Goal: Navigation & Orientation: Find specific page/section

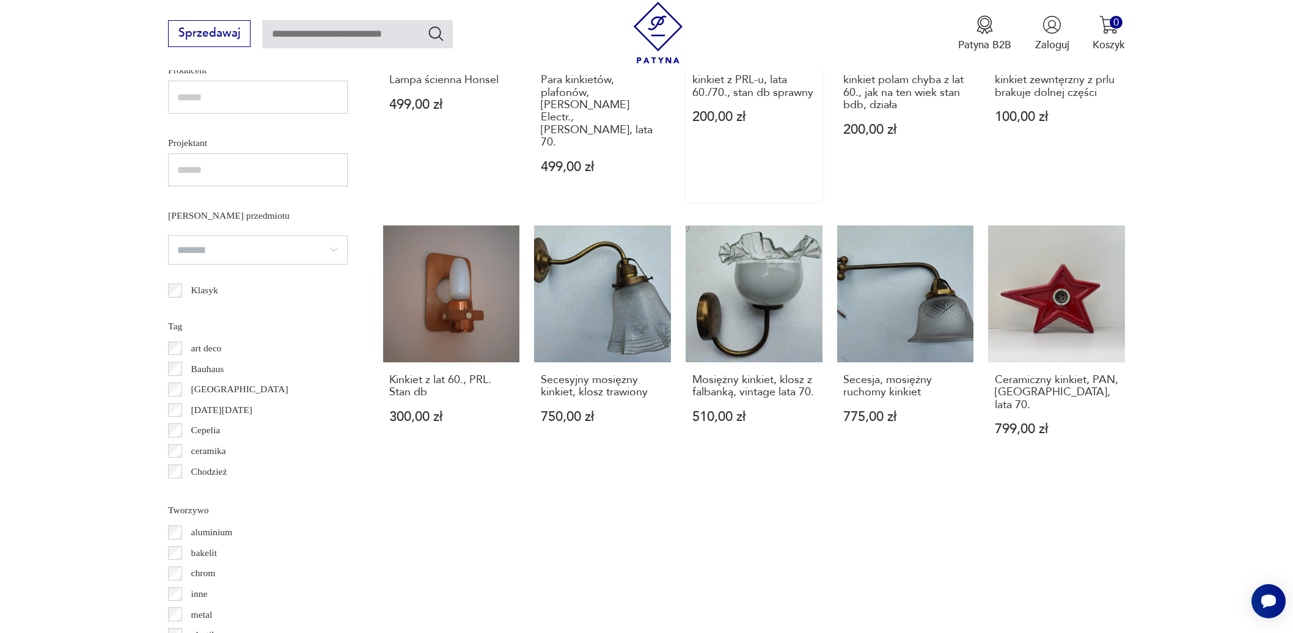
scroll to position [1165, 0]
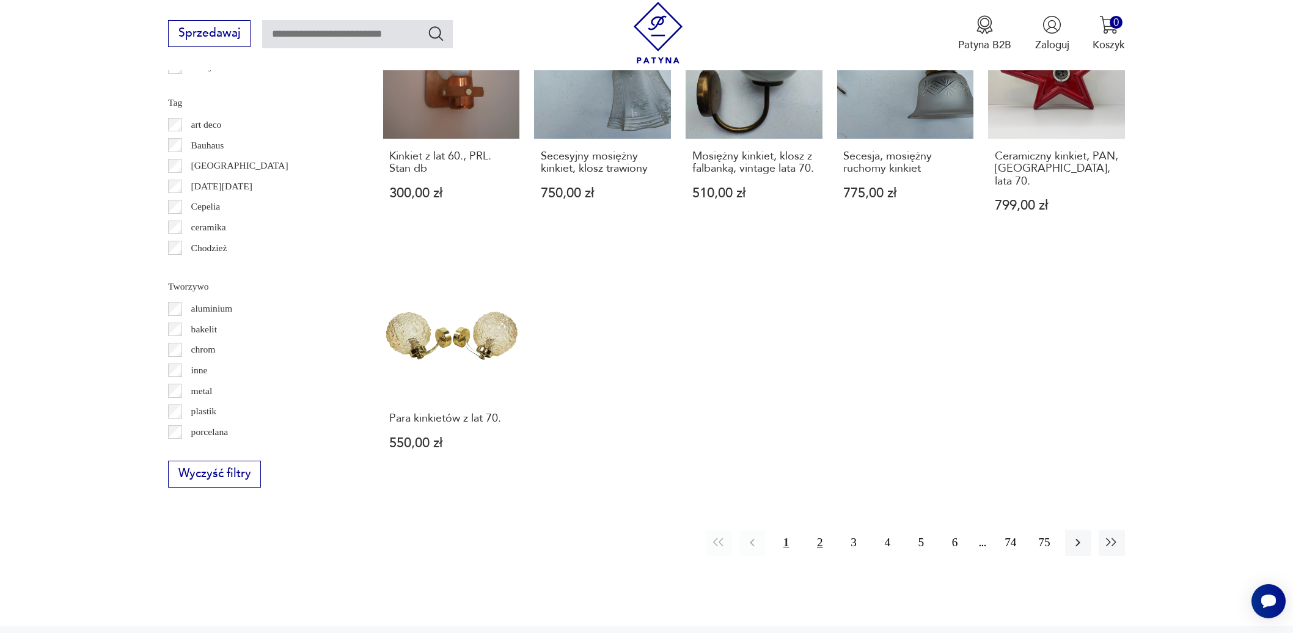
click at [818, 530] on button "2" at bounding box center [820, 543] width 26 height 26
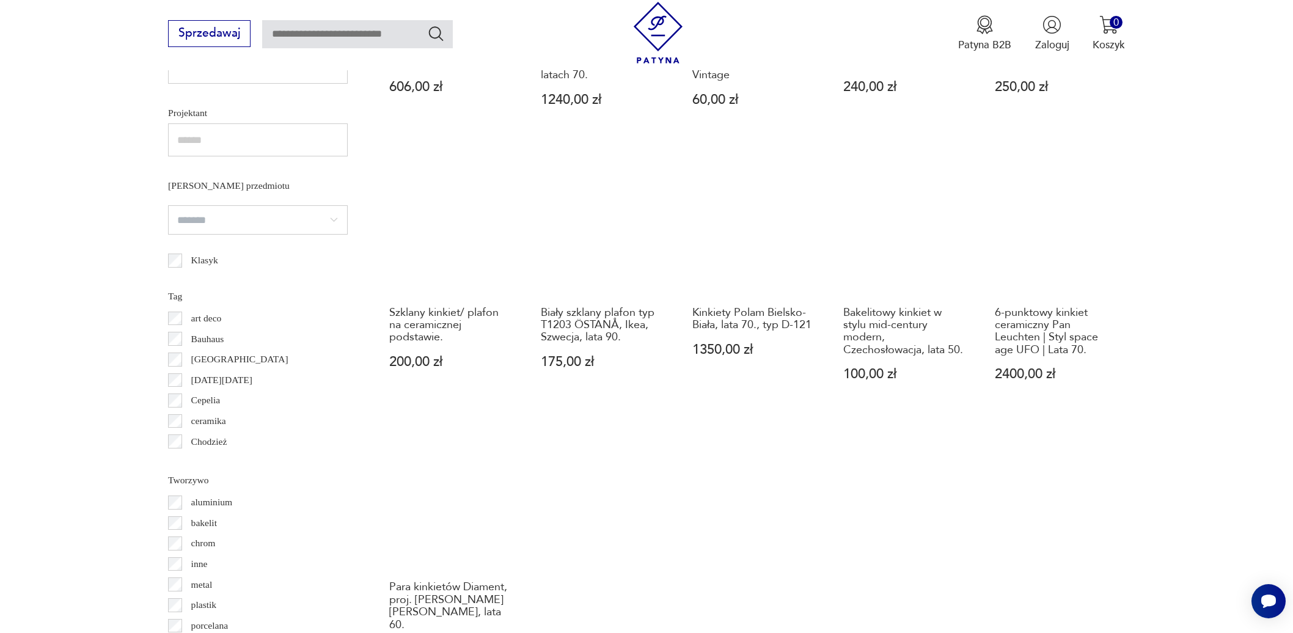
scroll to position [1149, 0]
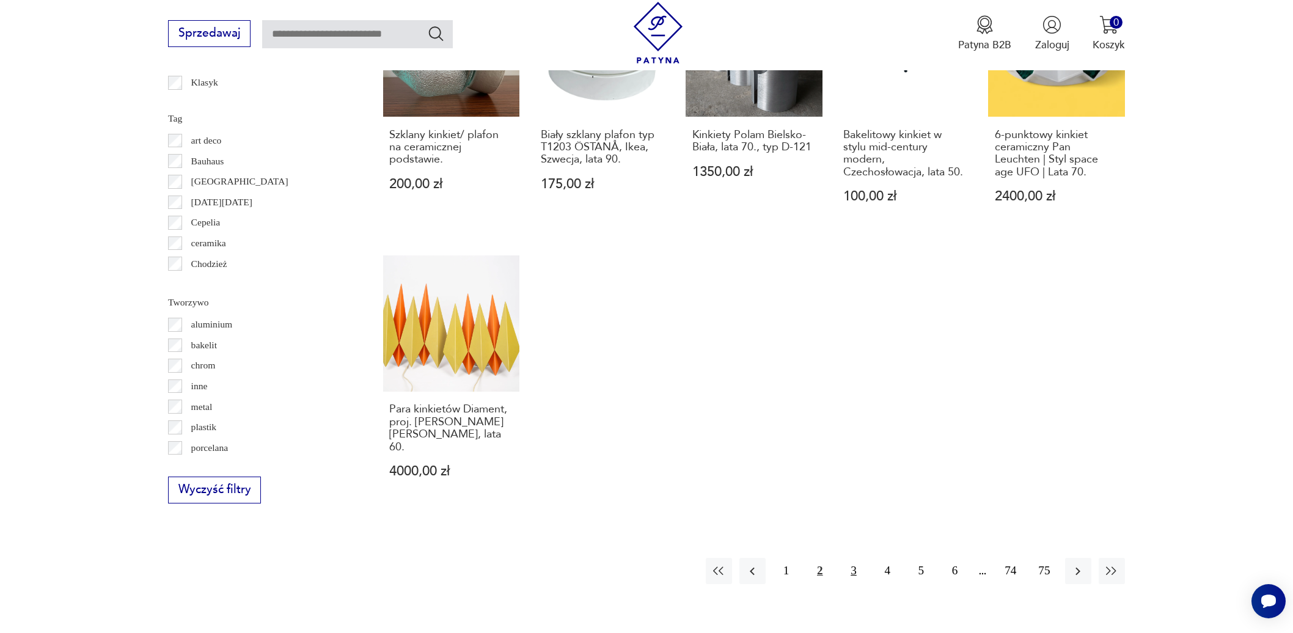
click at [854, 558] on button "3" at bounding box center [853, 571] width 26 height 26
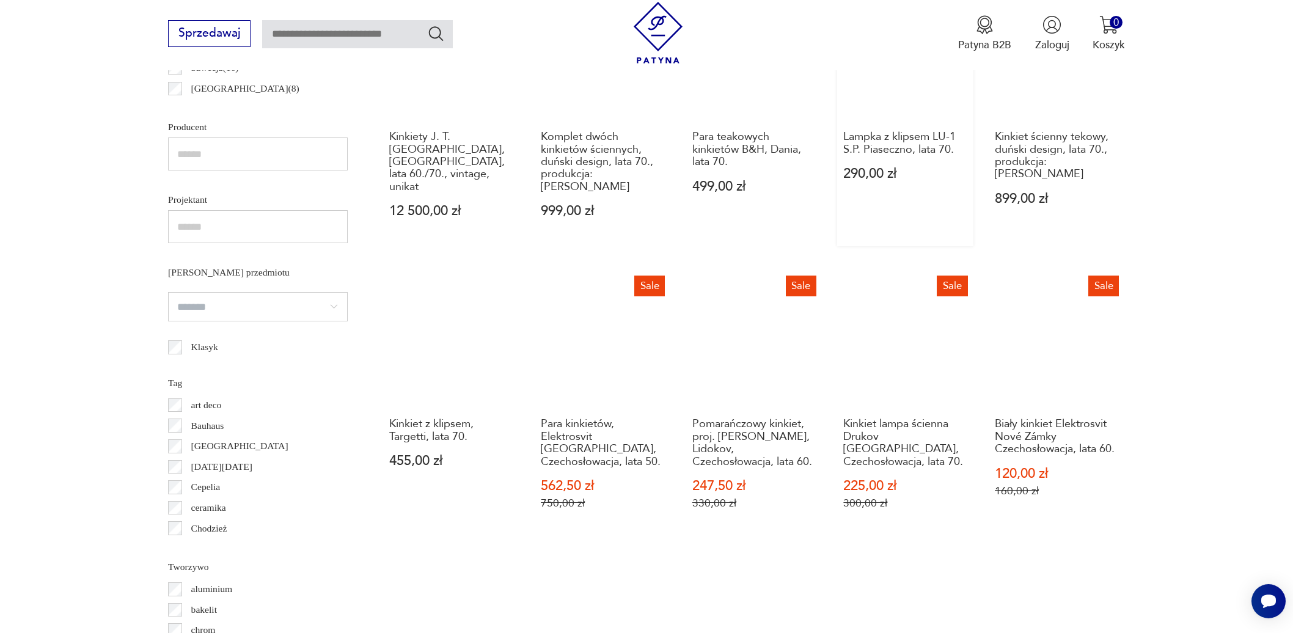
scroll to position [1057, 0]
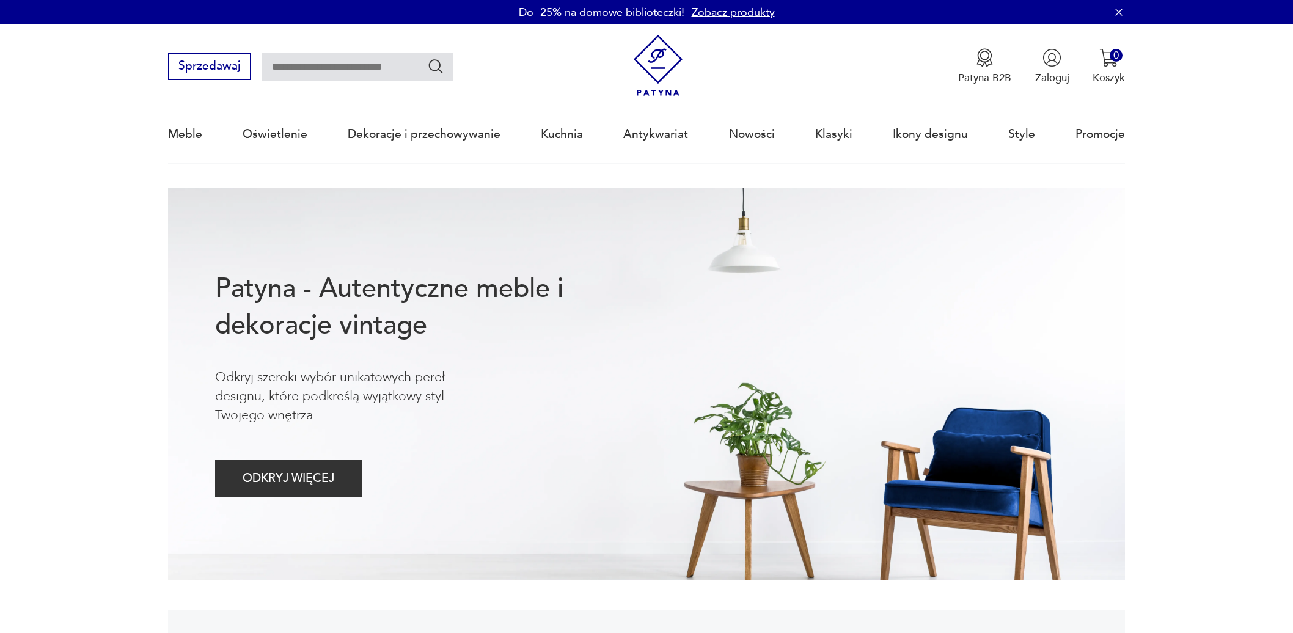
click at [320, 64] on input "text" at bounding box center [357, 67] width 191 height 28
type input "**********"
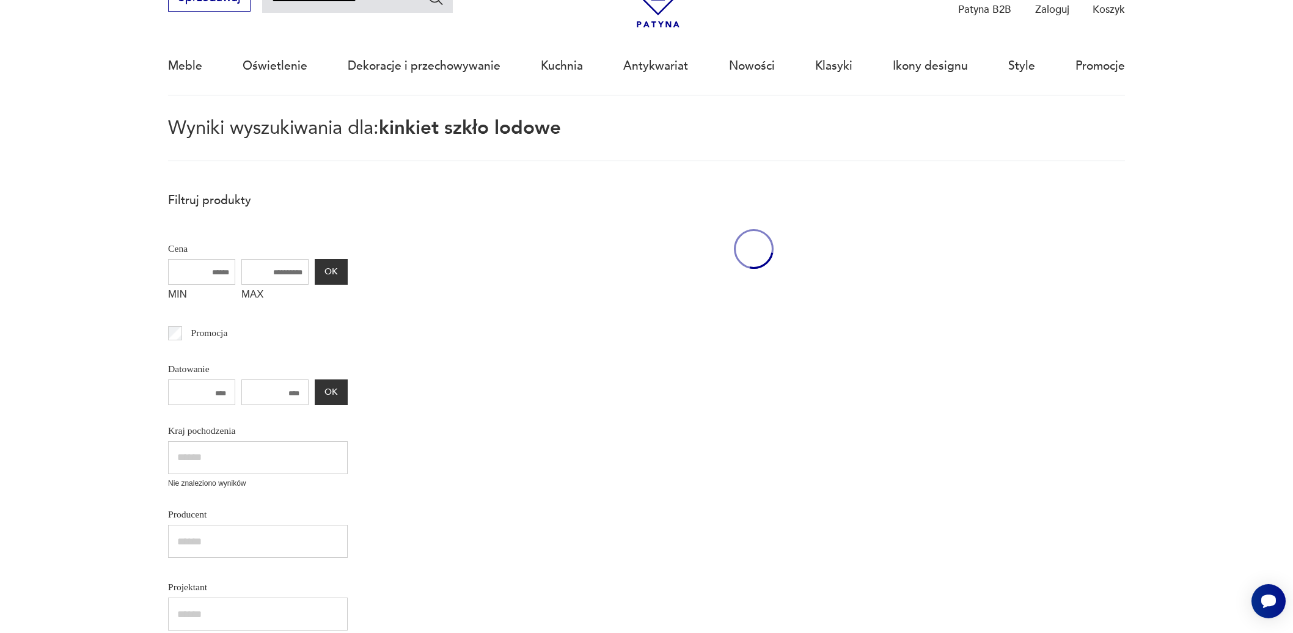
scroll to position [69, 0]
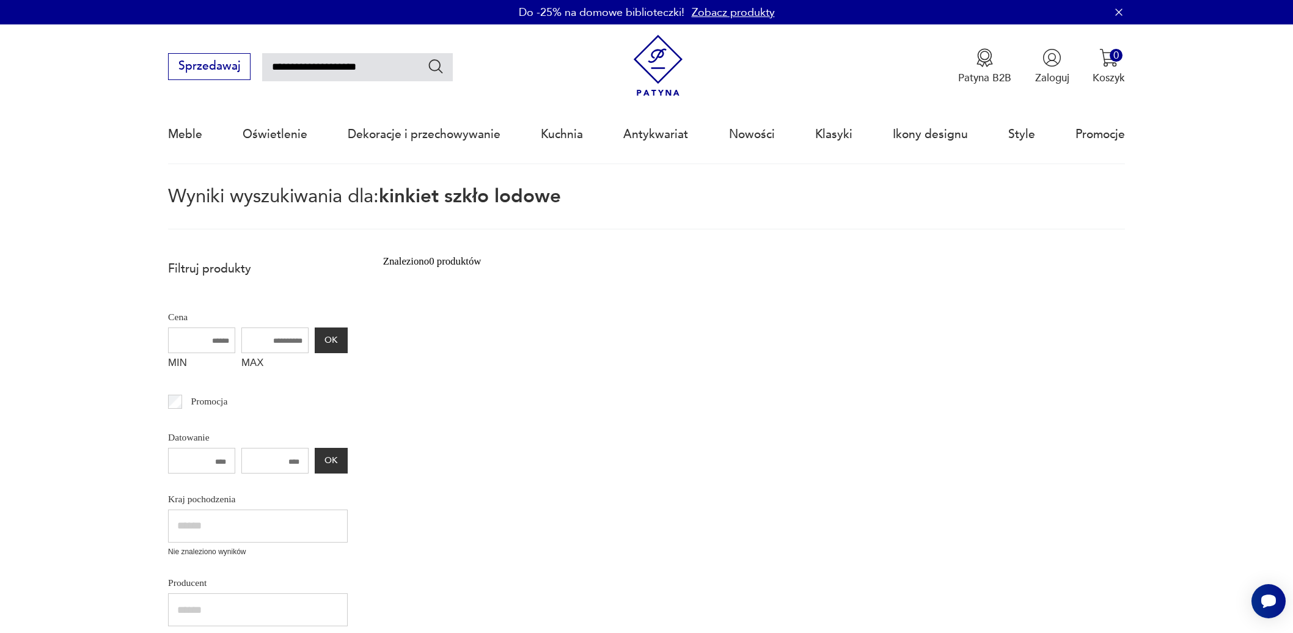
drag, startPoint x: 342, startPoint y: 65, endPoint x: 305, endPoint y: 66, distance: 36.7
click at [305, 66] on input "**********" at bounding box center [357, 67] width 191 height 28
type input "**********"
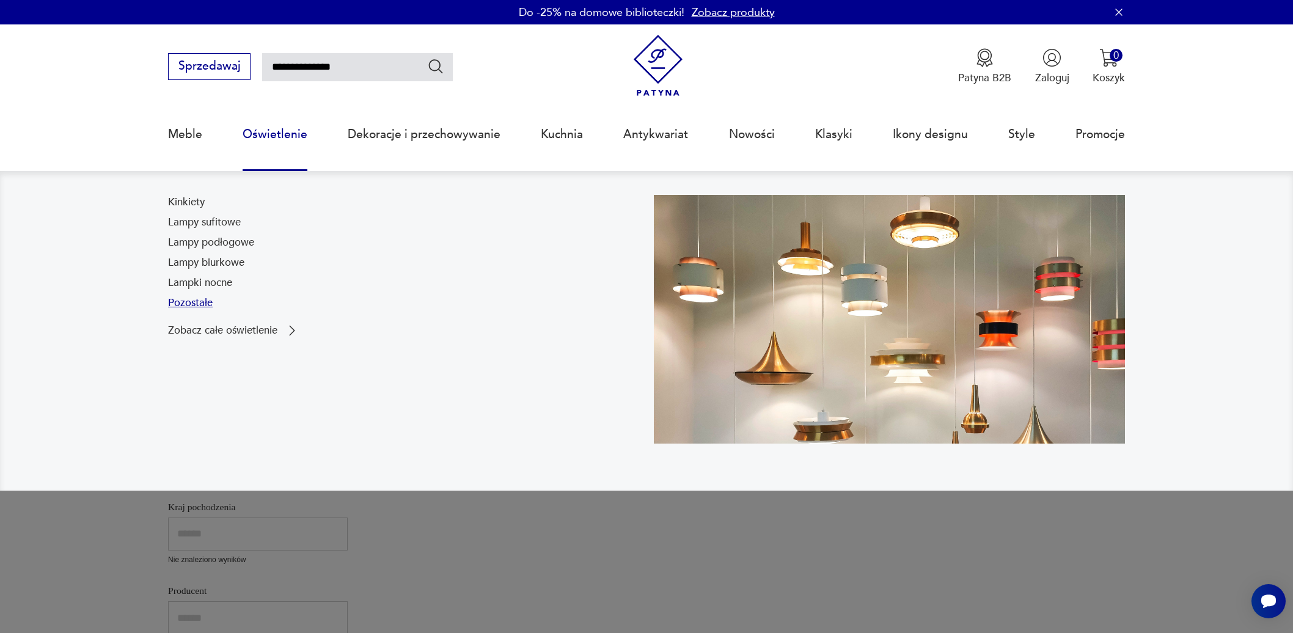
click at [198, 304] on link "Pozostałe" at bounding box center [190, 303] width 45 height 15
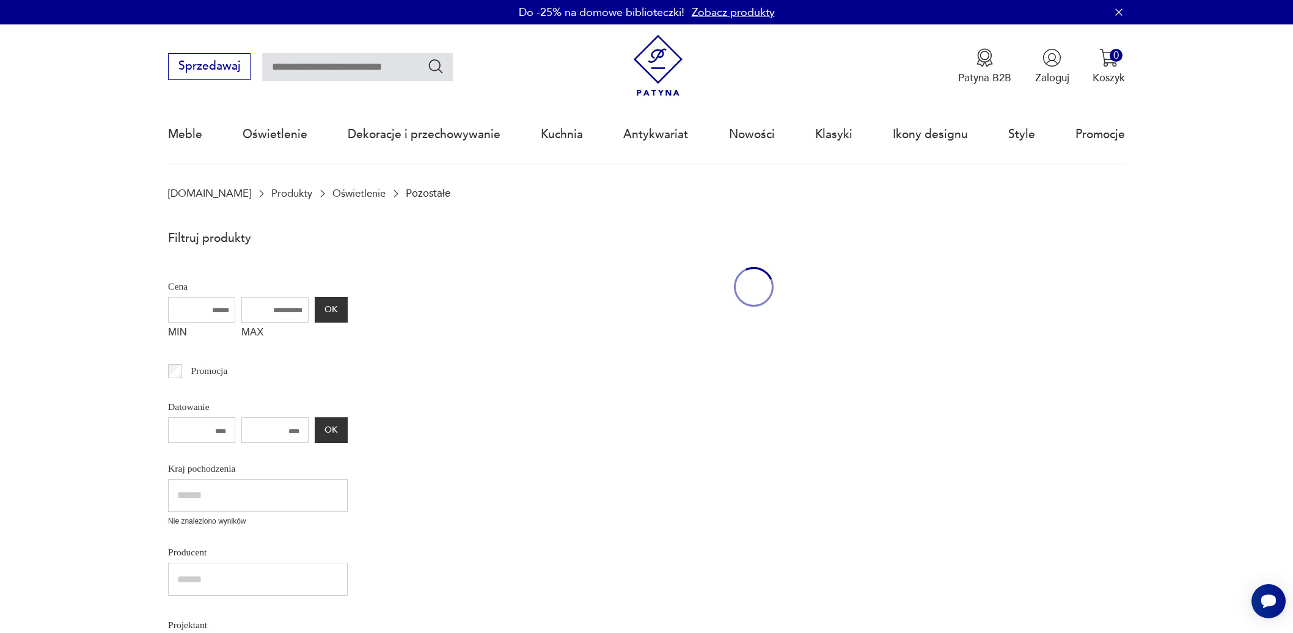
scroll to position [39, 0]
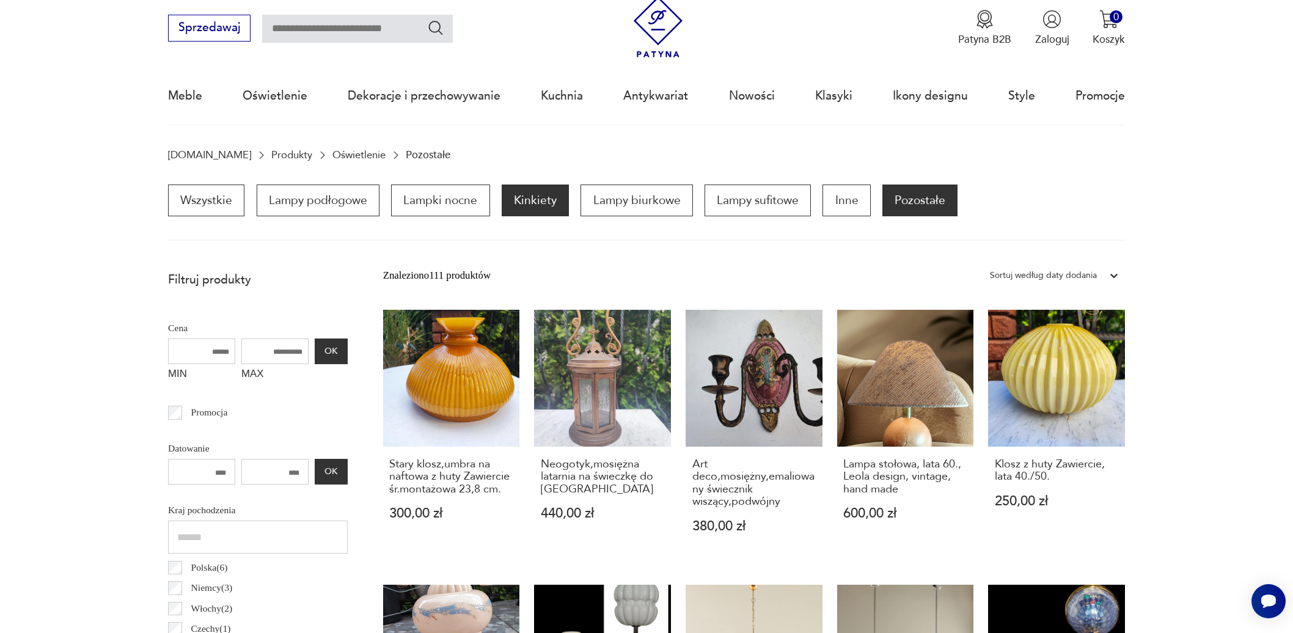
click at [536, 196] on p "Kinkiety" at bounding box center [535, 201] width 67 height 32
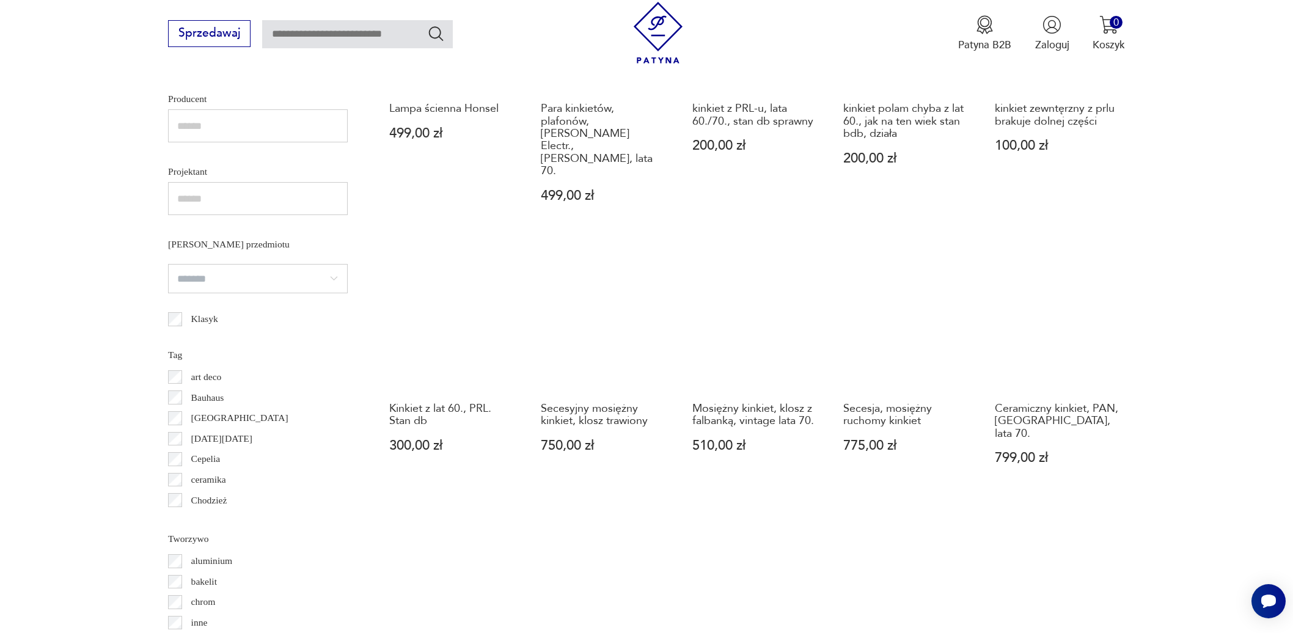
scroll to position [1228, 0]
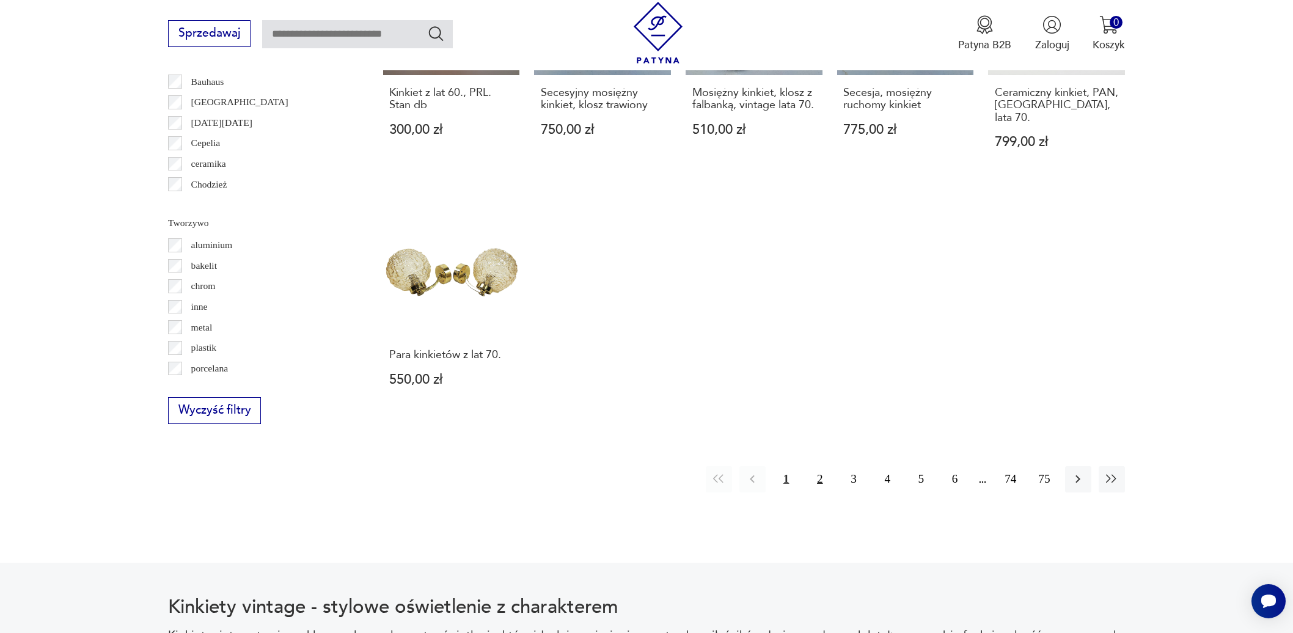
click at [820, 466] on button "2" at bounding box center [820, 479] width 26 height 26
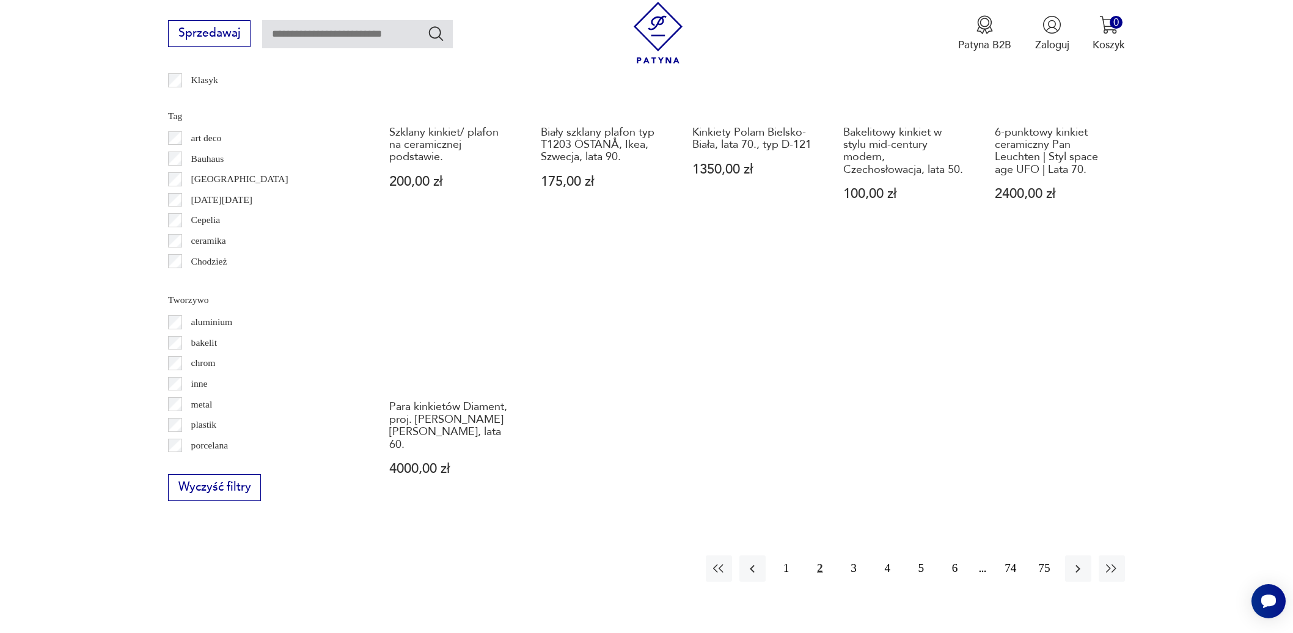
scroll to position [1236, 0]
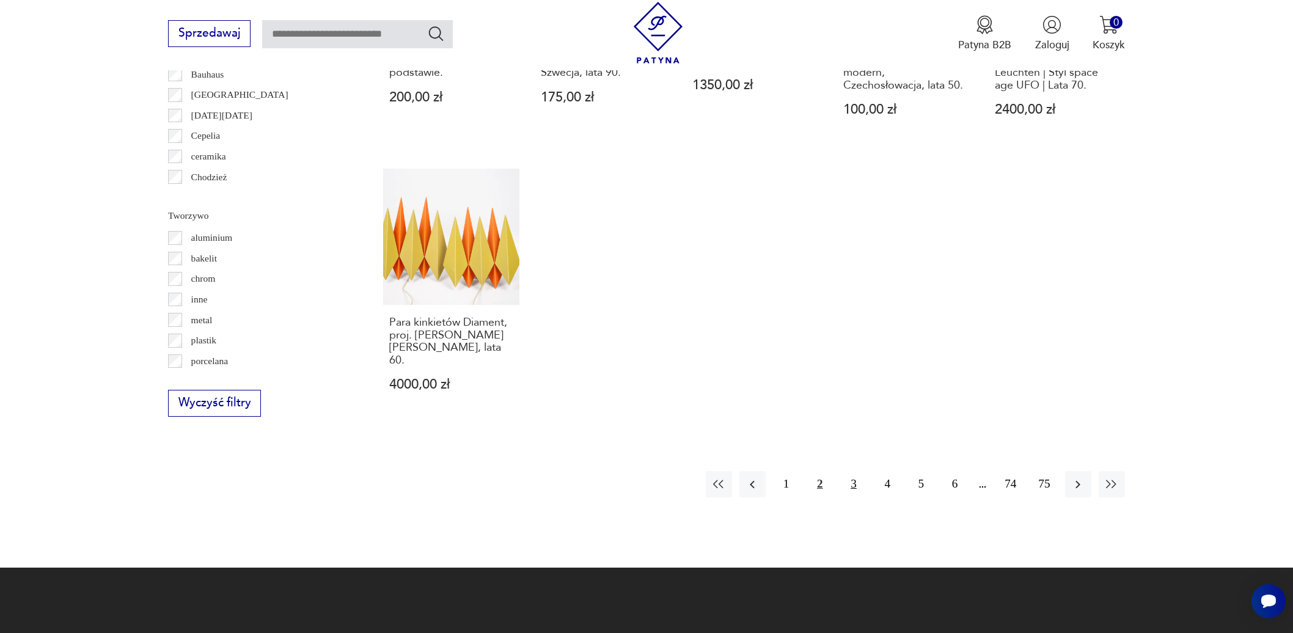
click at [849, 471] on button "3" at bounding box center [853, 484] width 26 height 26
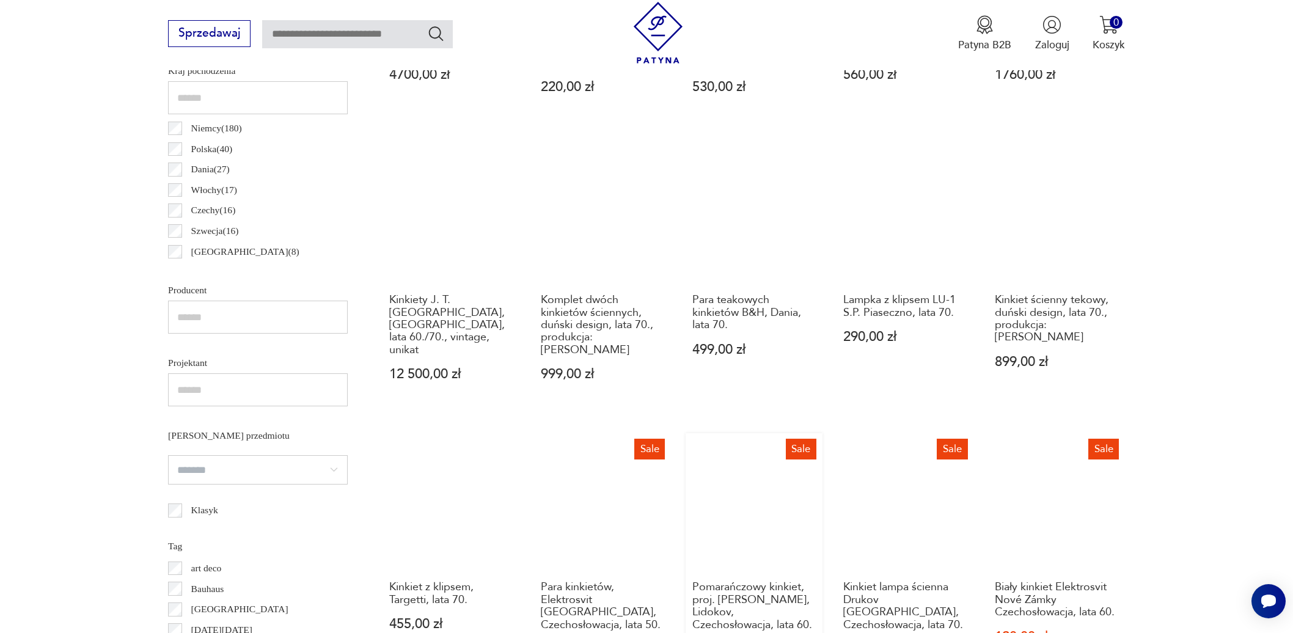
scroll to position [1185, 0]
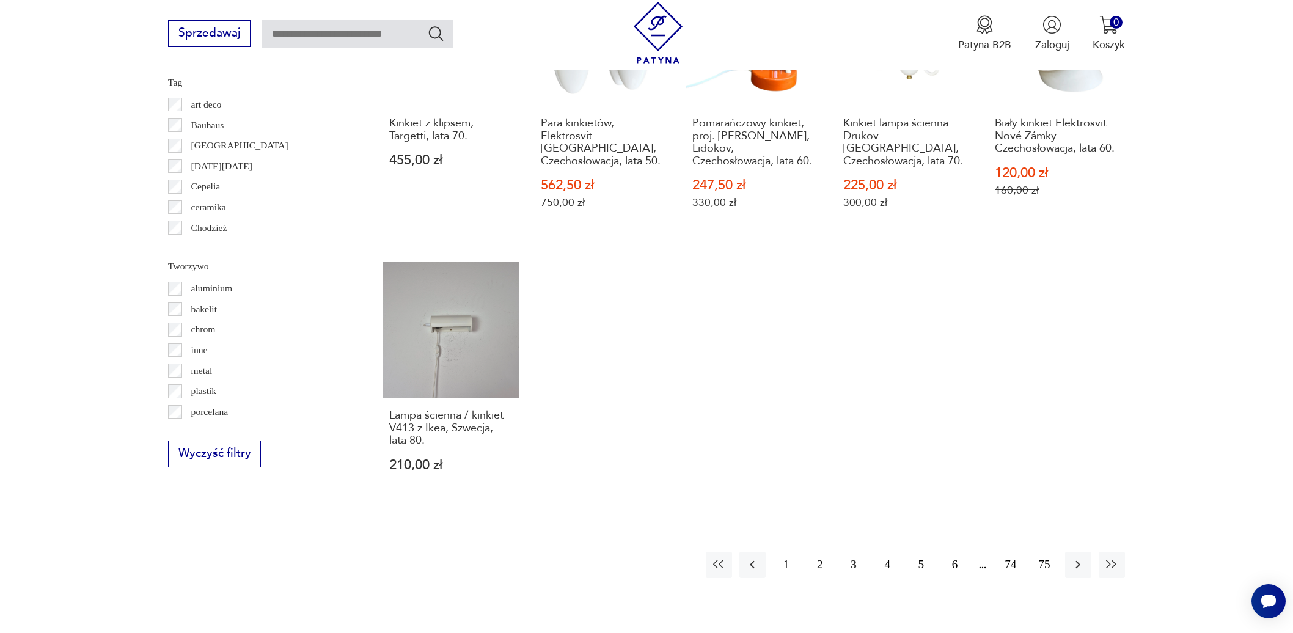
click at [886, 552] on button "4" at bounding box center [888, 565] width 26 height 26
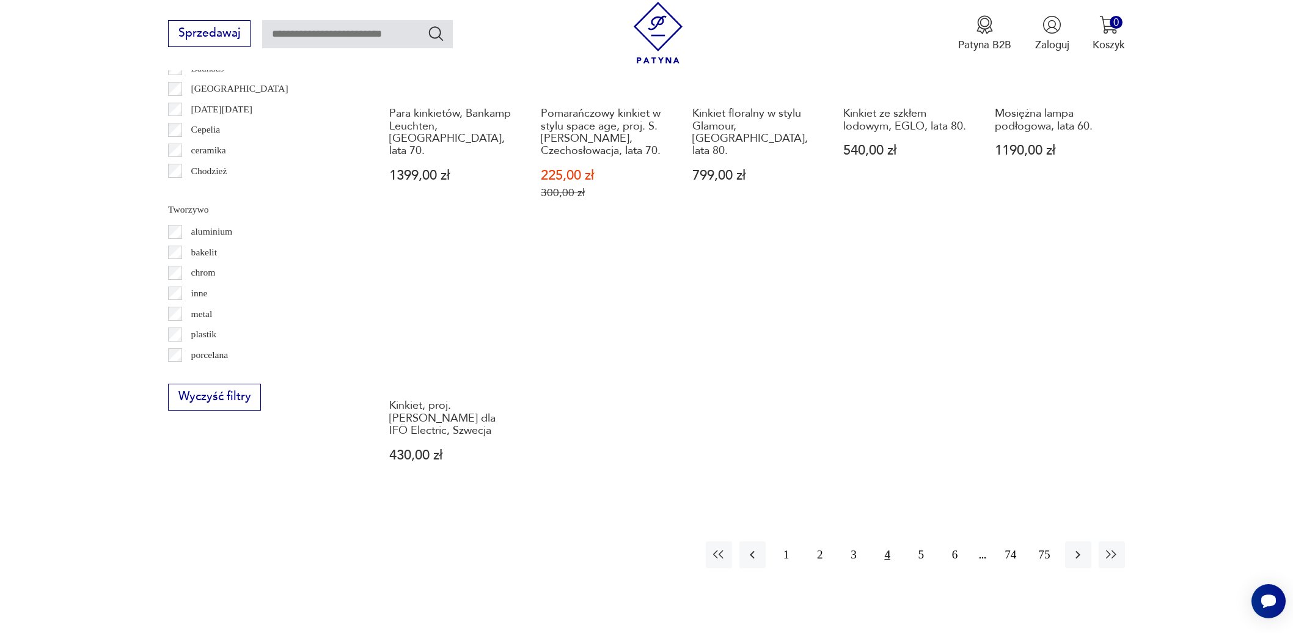
scroll to position [1245, 0]
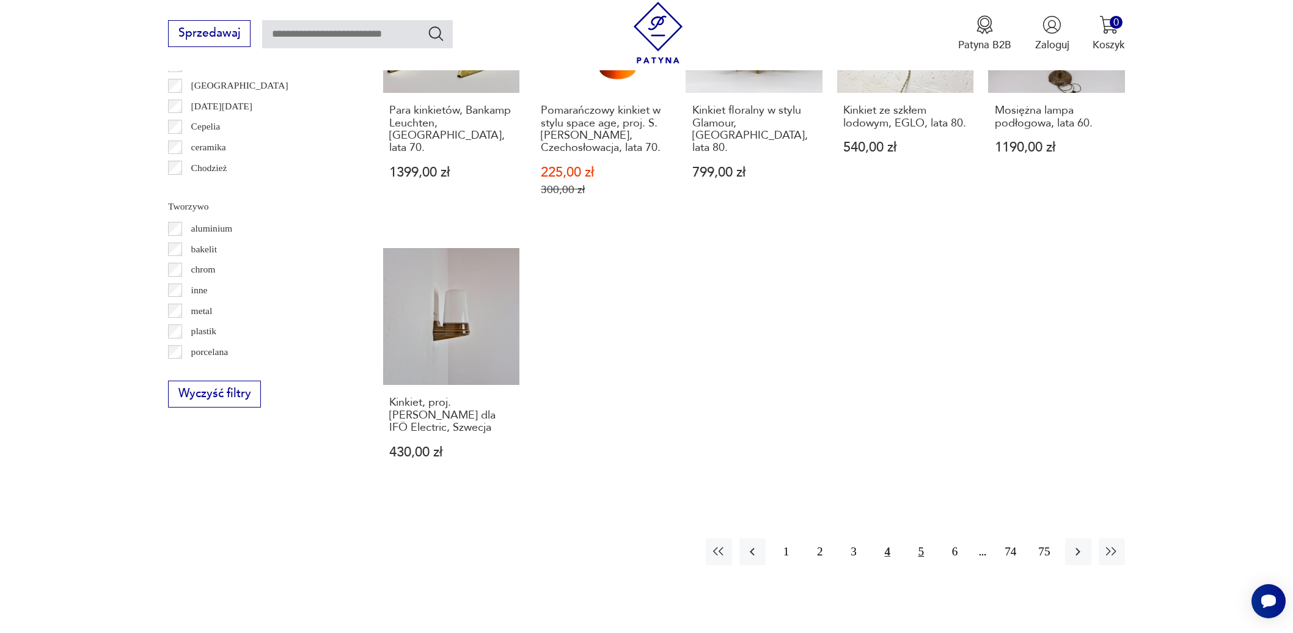
click at [922, 541] on button "5" at bounding box center [921, 551] width 26 height 26
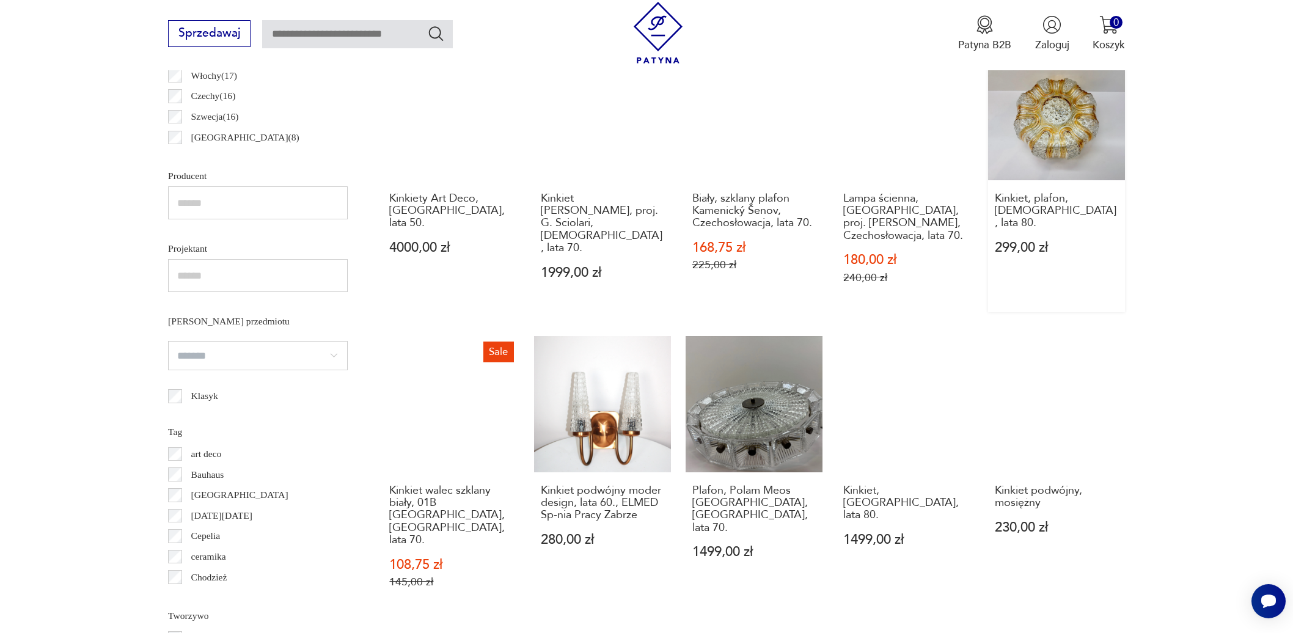
scroll to position [1254, 0]
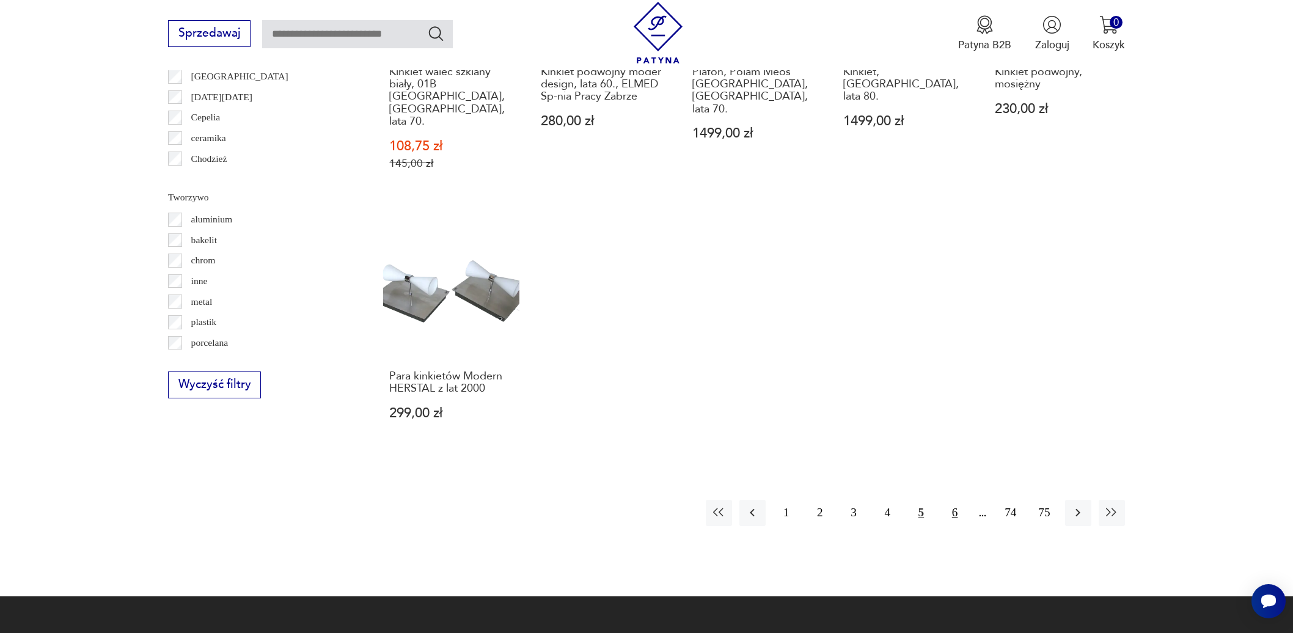
click at [955, 500] on button "6" at bounding box center [955, 513] width 26 height 26
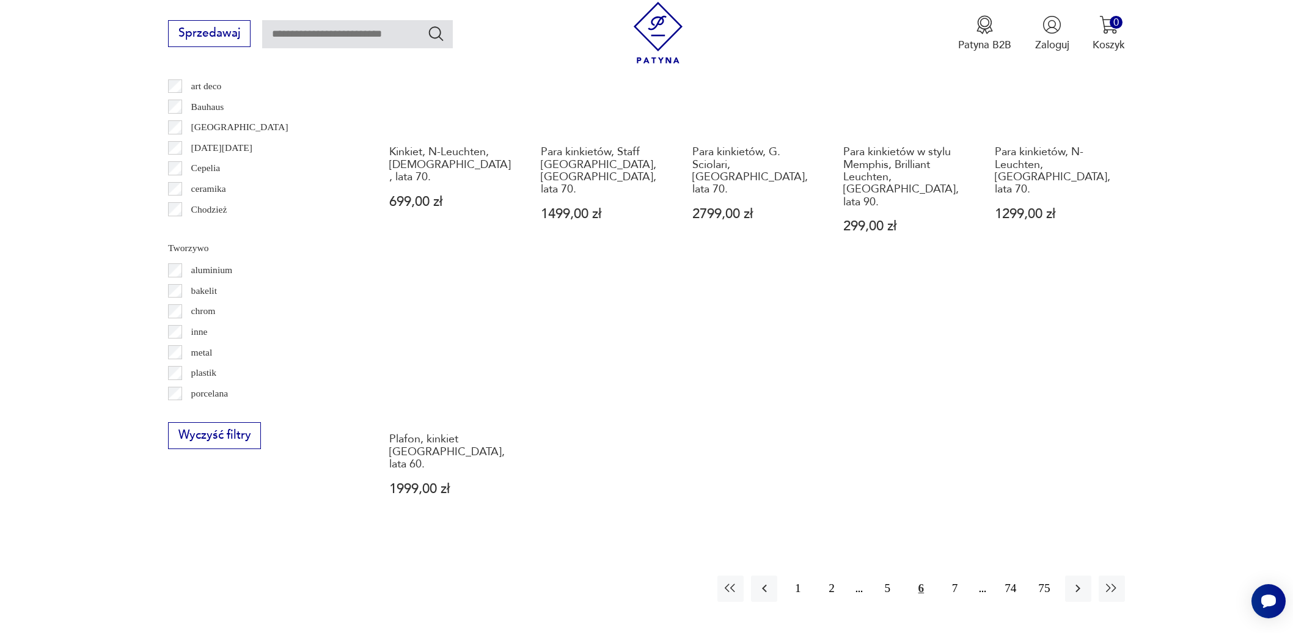
scroll to position [1247, 0]
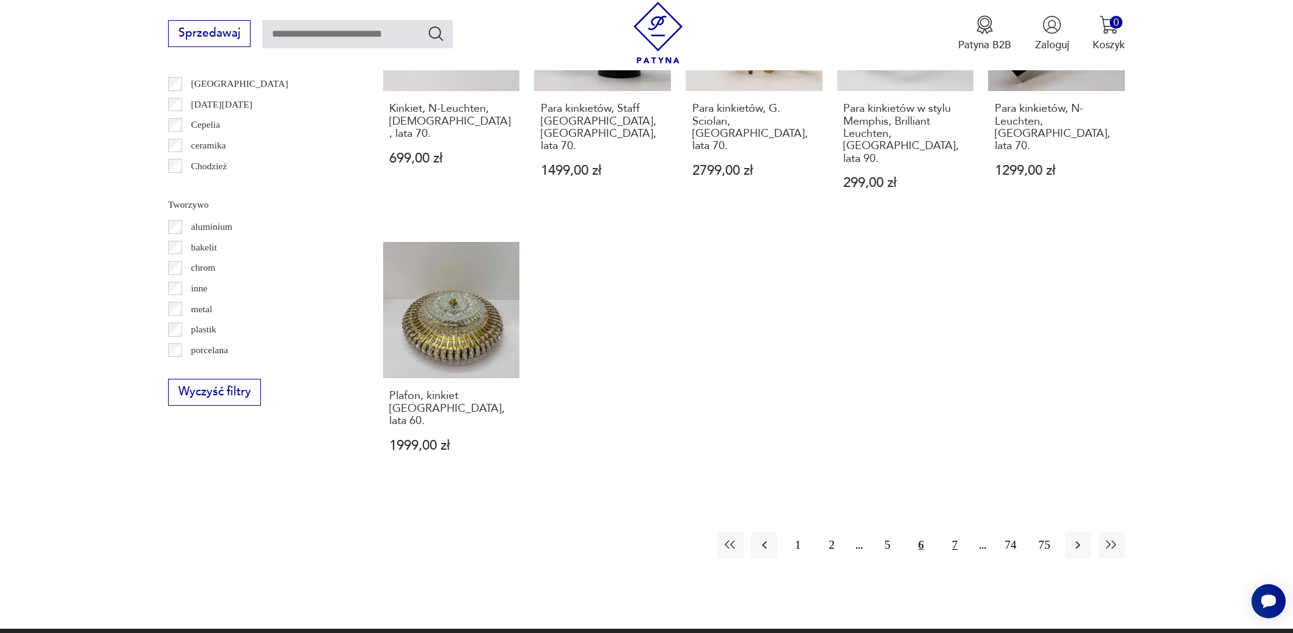
click at [952, 532] on button "7" at bounding box center [955, 545] width 26 height 26
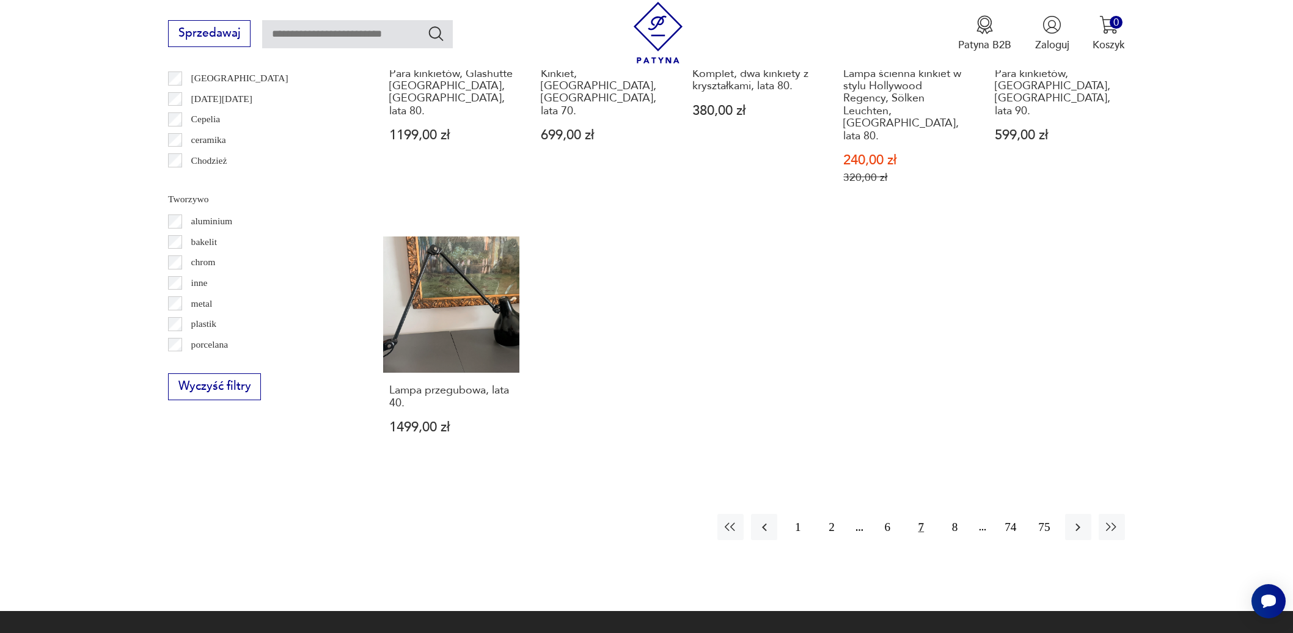
scroll to position [1257, 0]
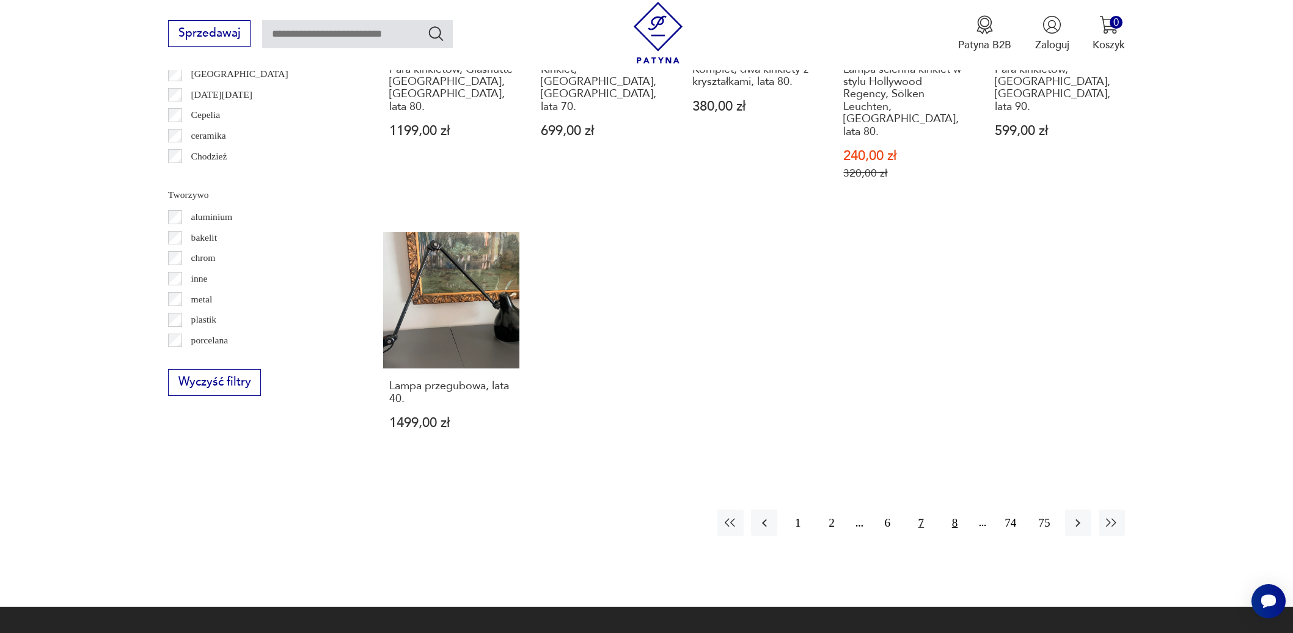
click at [950, 510] on button "8" at bounding box center [955, 523] width 26 height 26
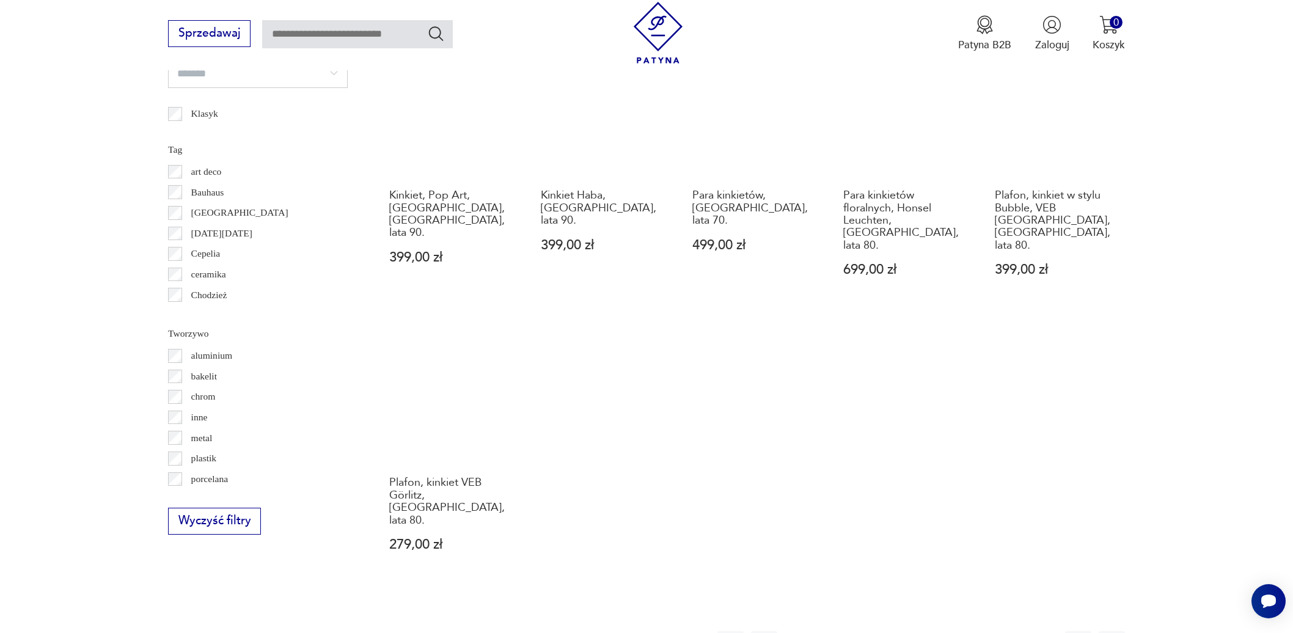
scroll to position [1136, 0]
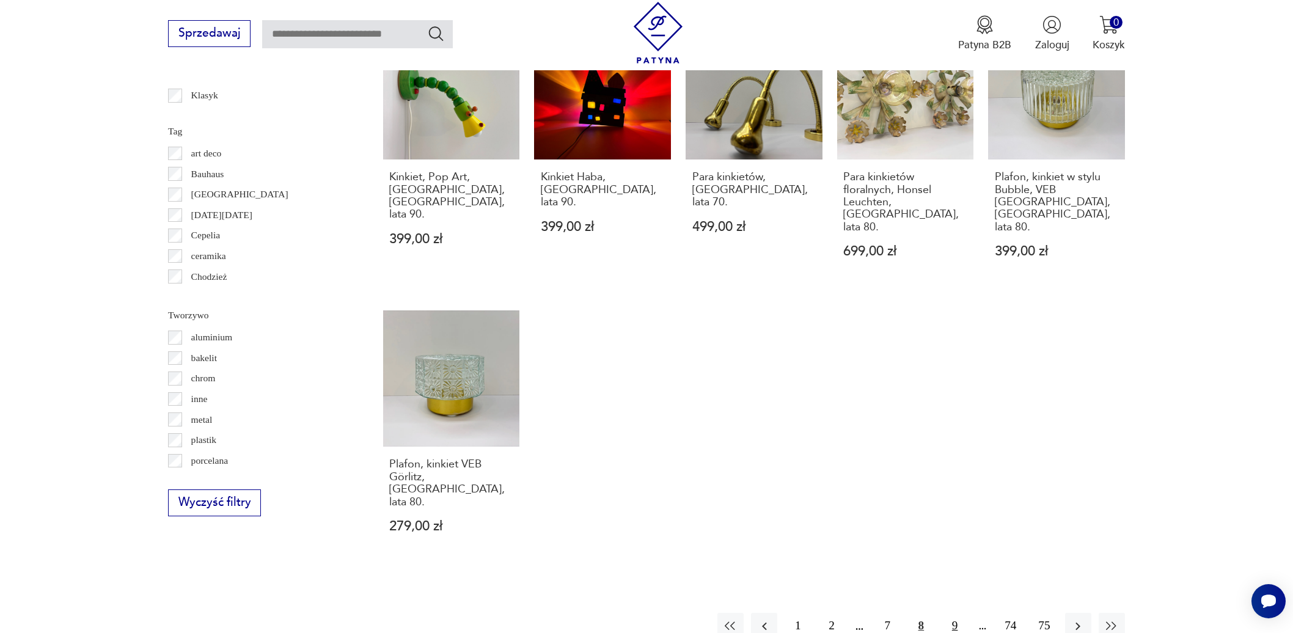
click at [955, 613] on button "9" at bounding box center [955, 626] width 26 height 26
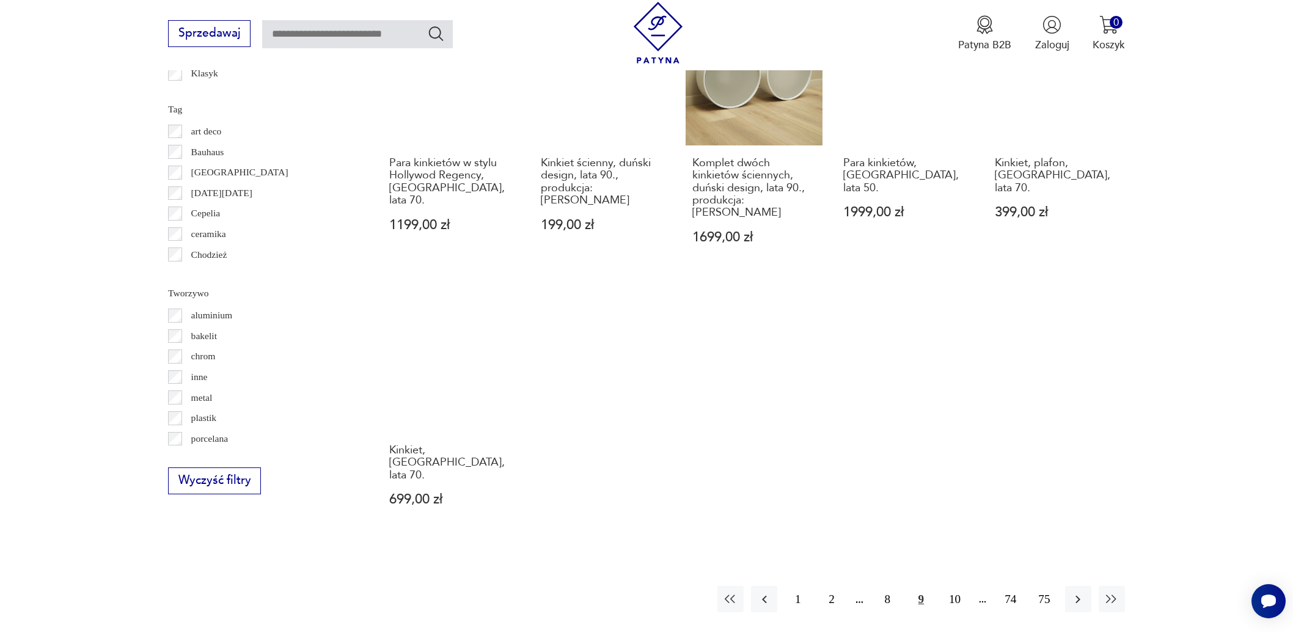
scroll to position [1164, 0]
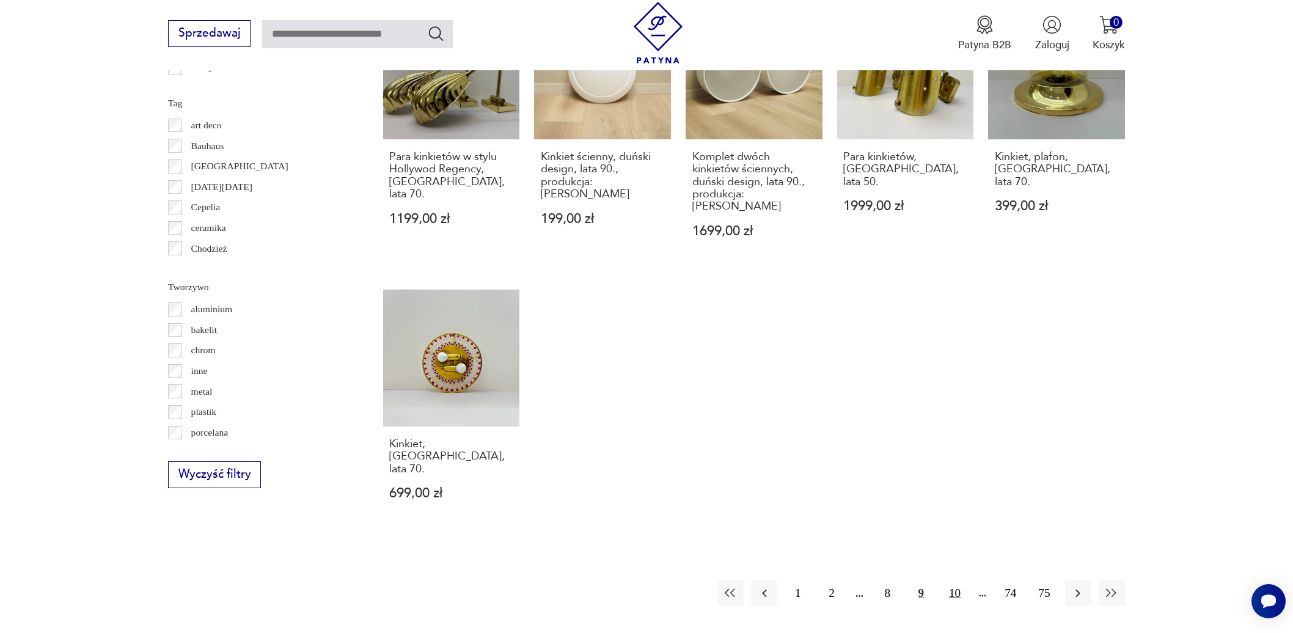
click at [952, 580] on button "10" at bounding box center [955, 593] width 26 height 26
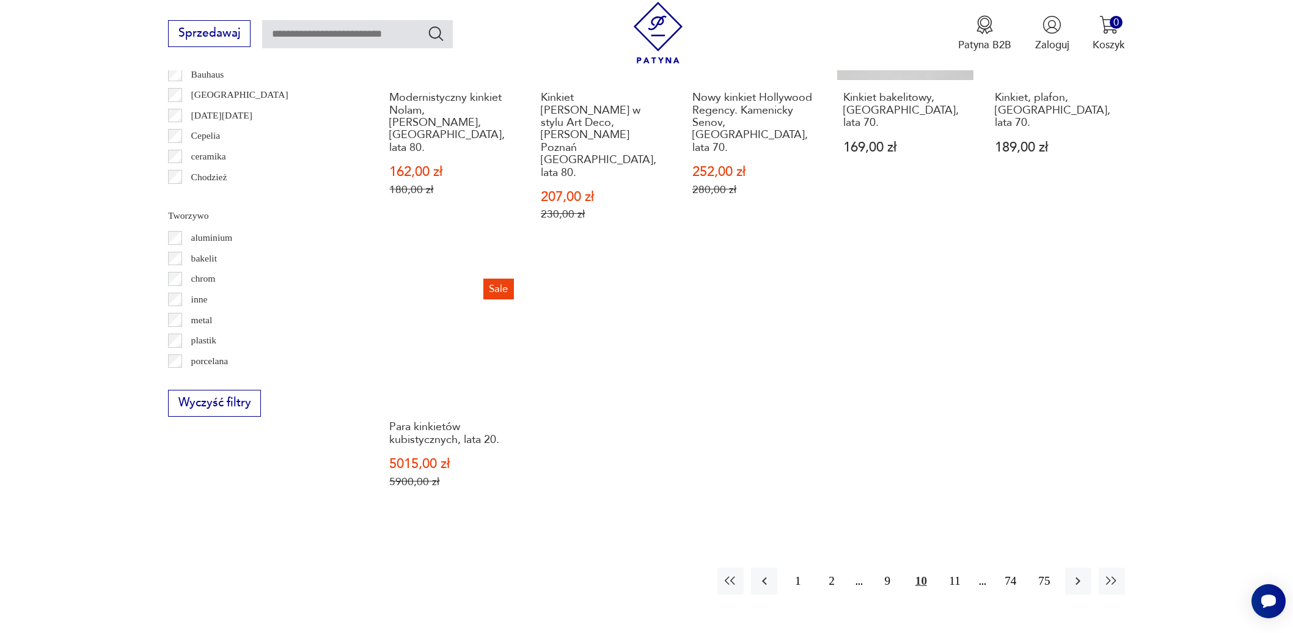
scroll to position [1241, 0]
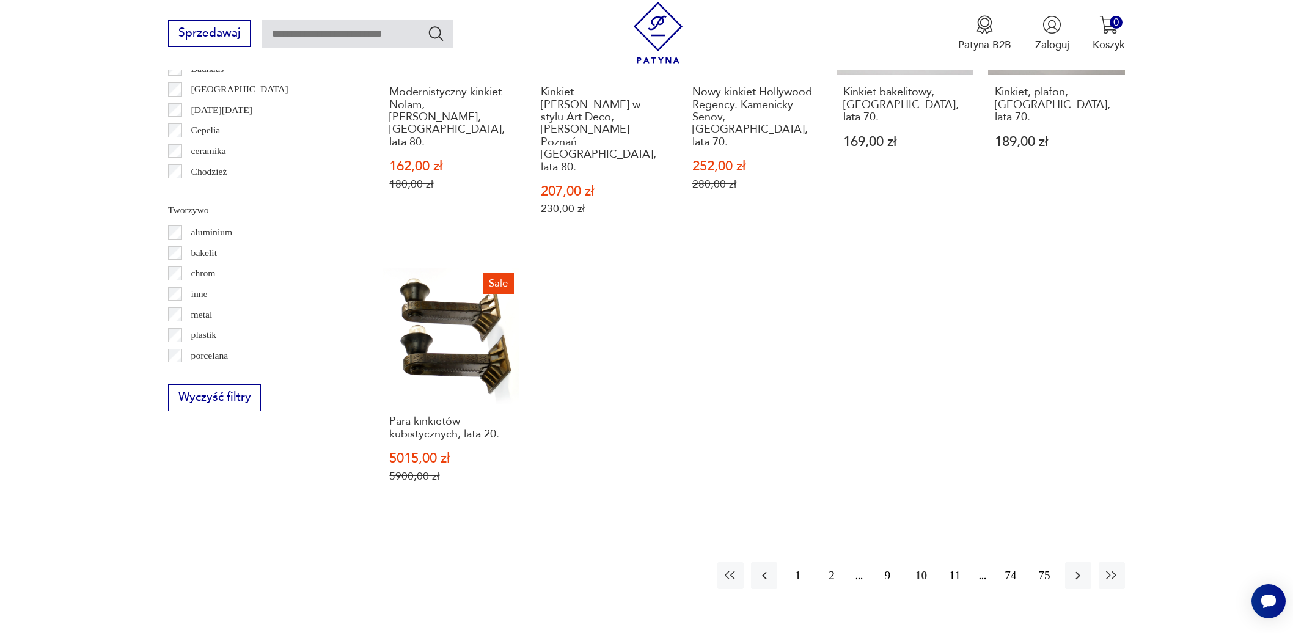
click at [955, 562] on button "11" at bounding box center [955, 575] width 26 height 26
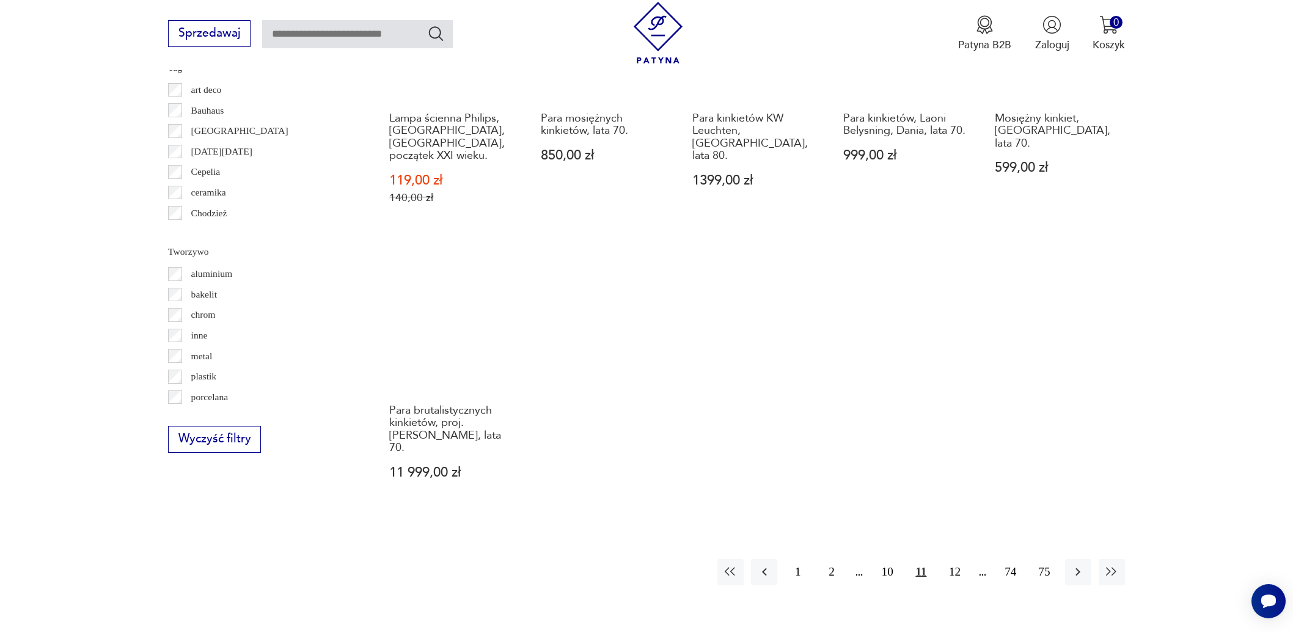
scroll to position [1208, 0]
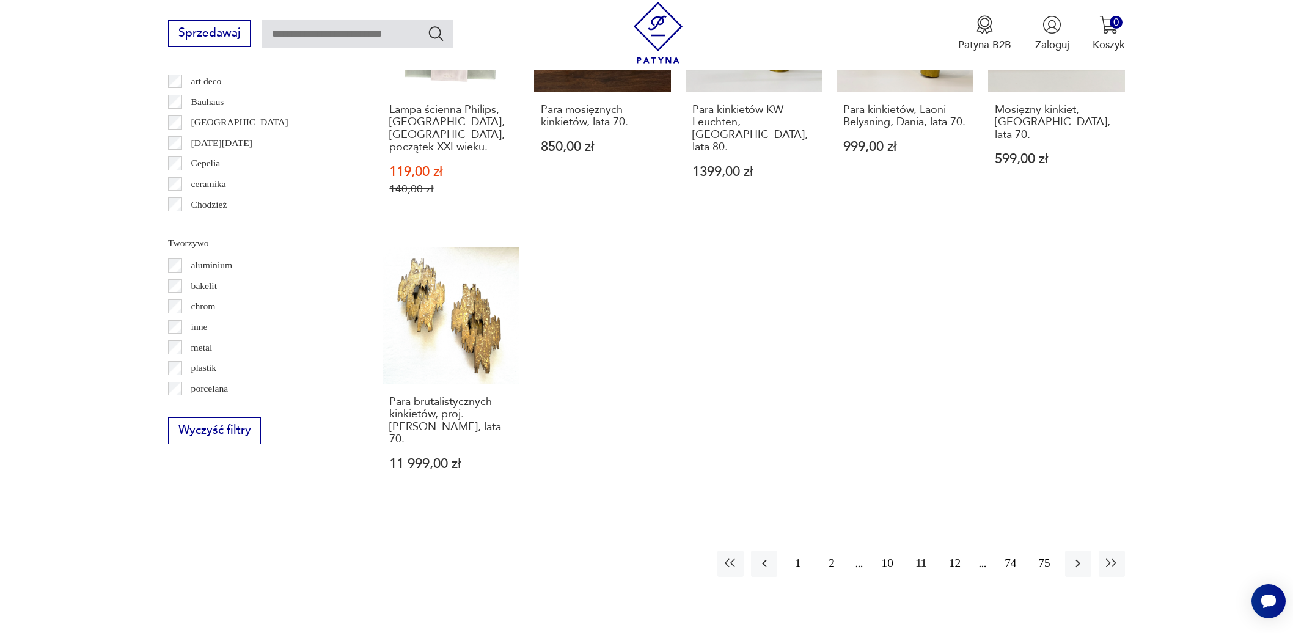
click at [958, 558] on button "12" at bounding box center [955, 564] width 26 height 26
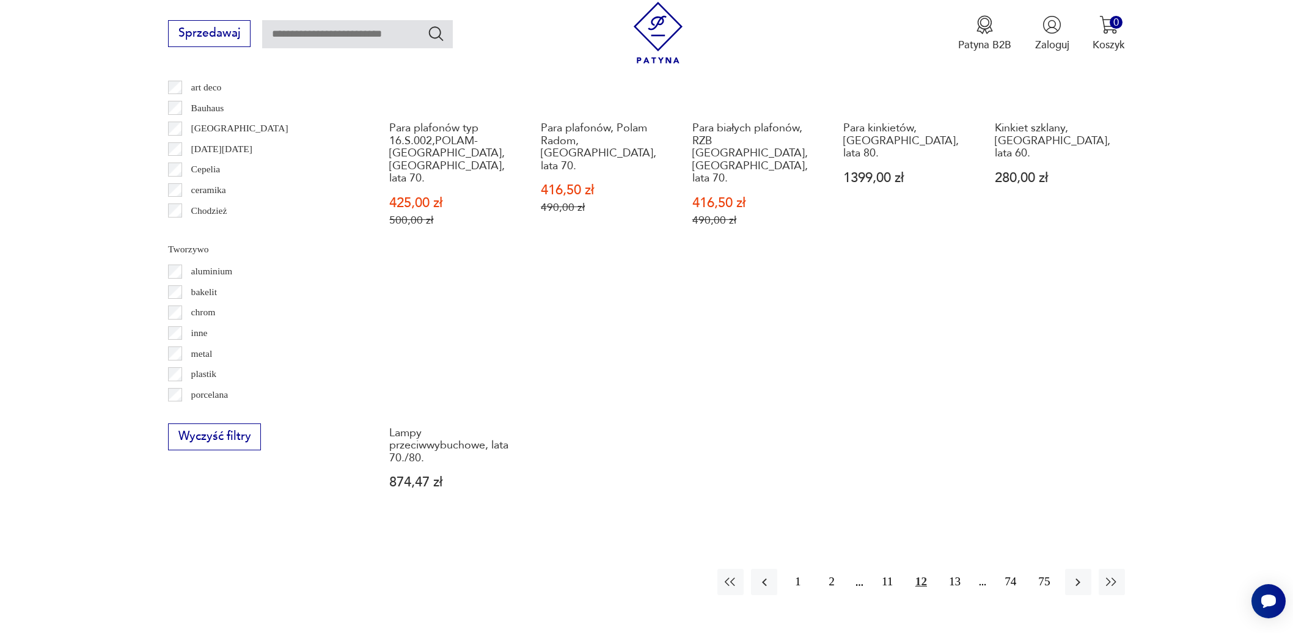
scroll to position [1227, 0]
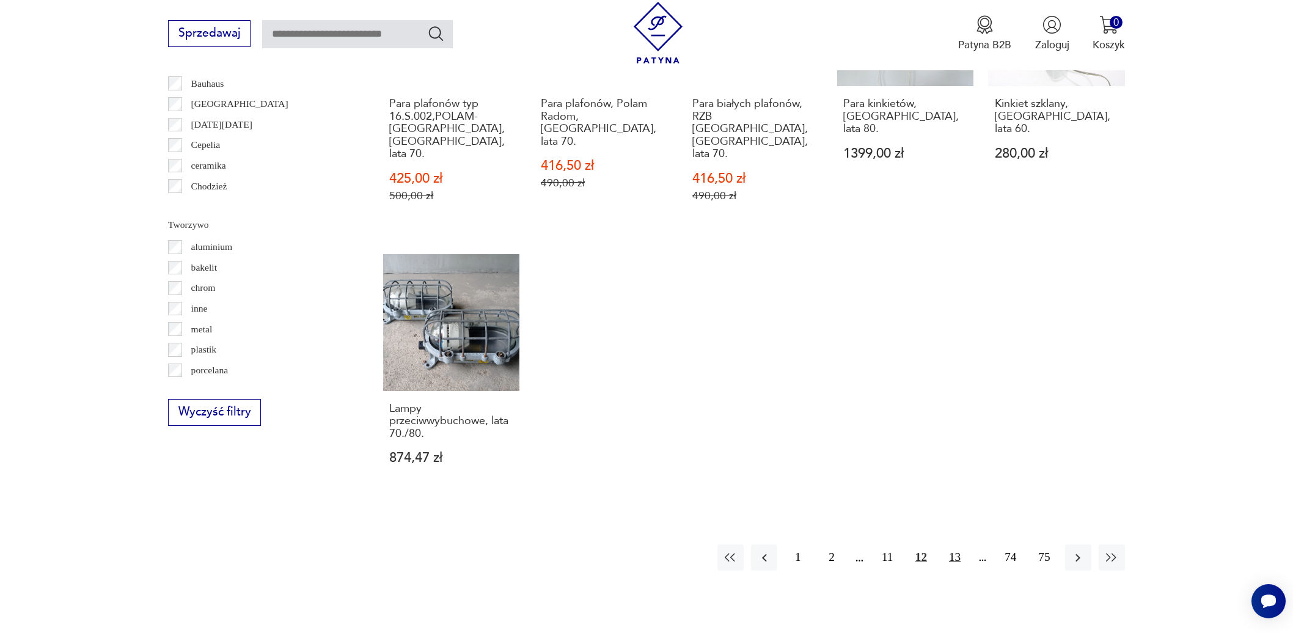
click at [956, 545] on button "13" at bounding box center [955, 558] width 26 height 26
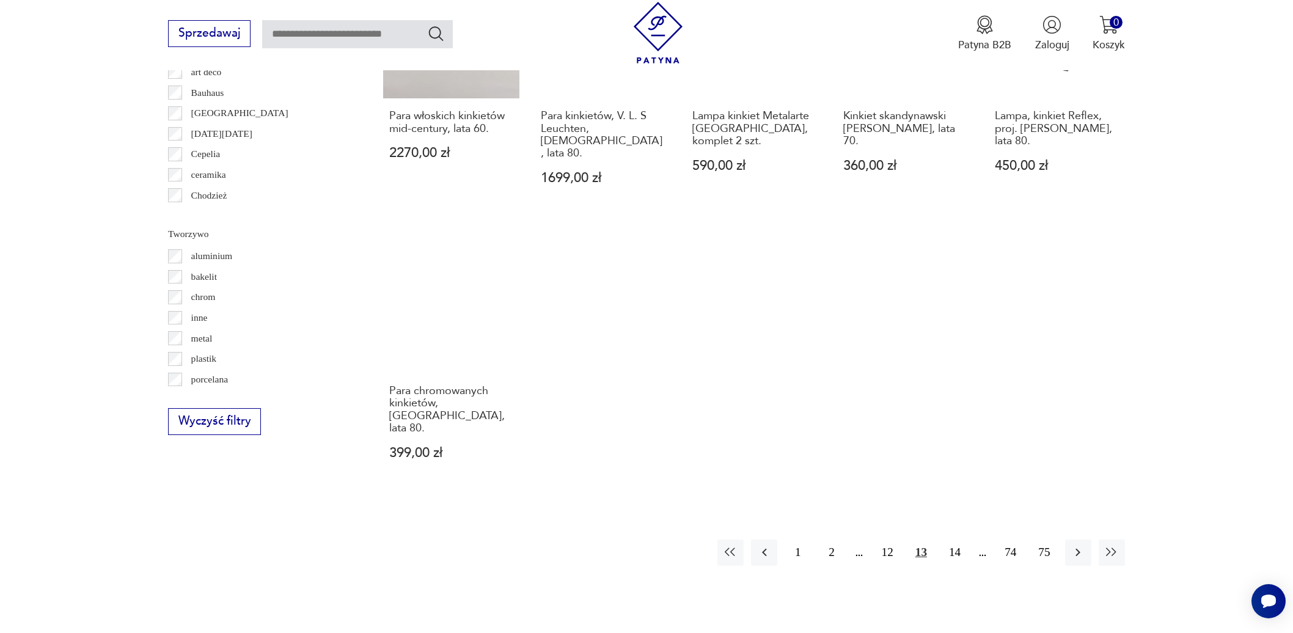
scroll to position [1221, 0]
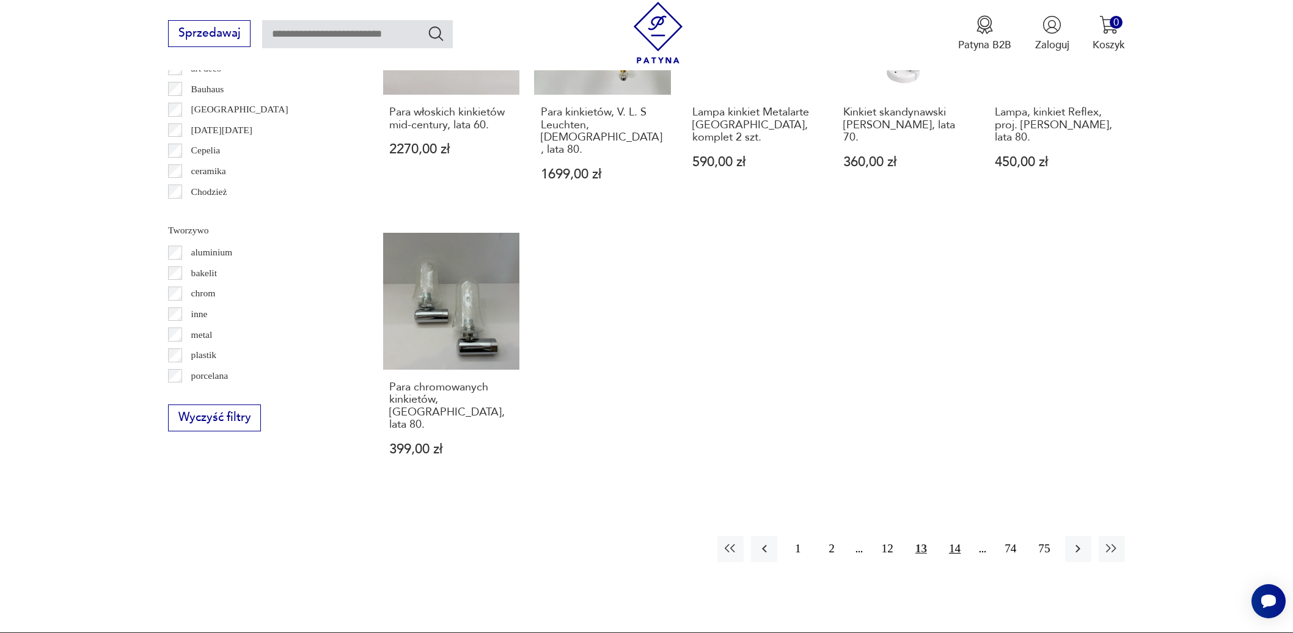
click at [956, 536] on button "14" at bounding box center [955, 549] width 26 height 26
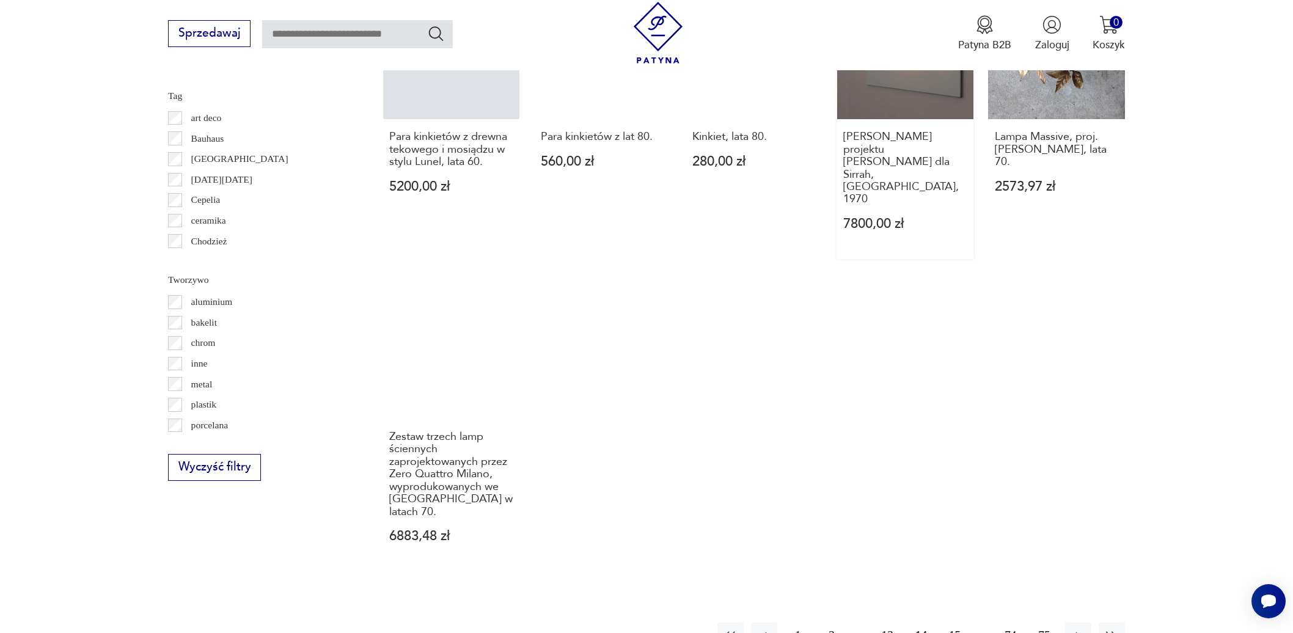
scroll to position [1225, 0]
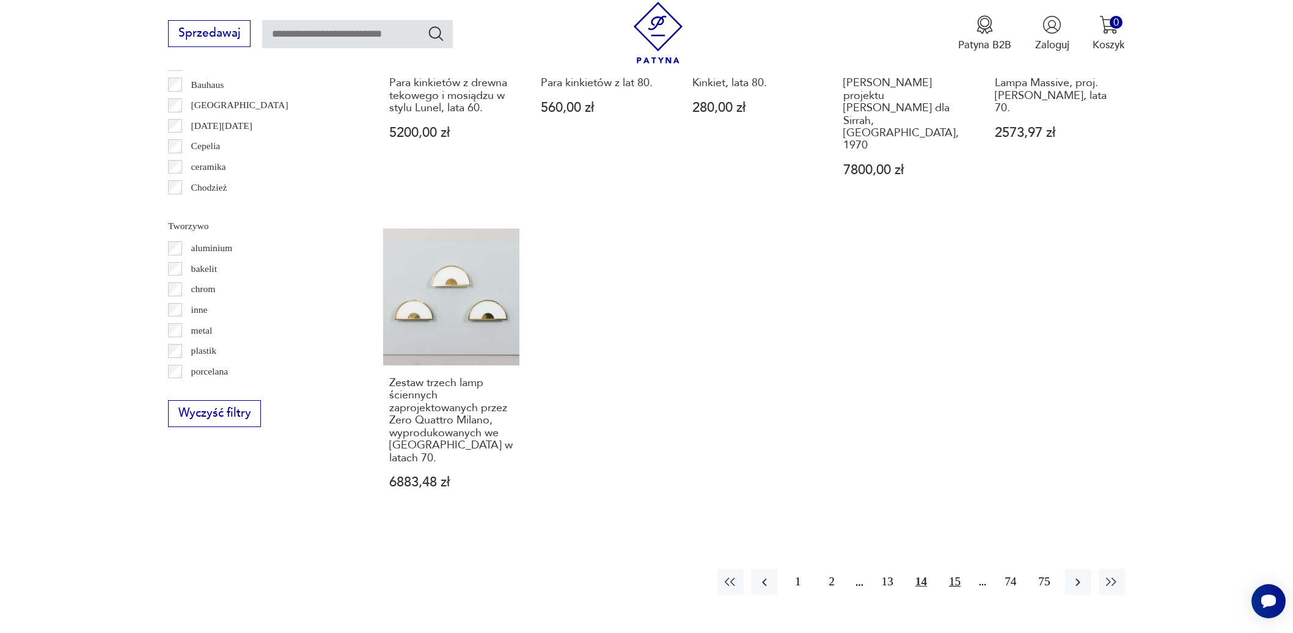
click at [954, 569] on button "15" at bounding box center [955, 582] width 26 height 26
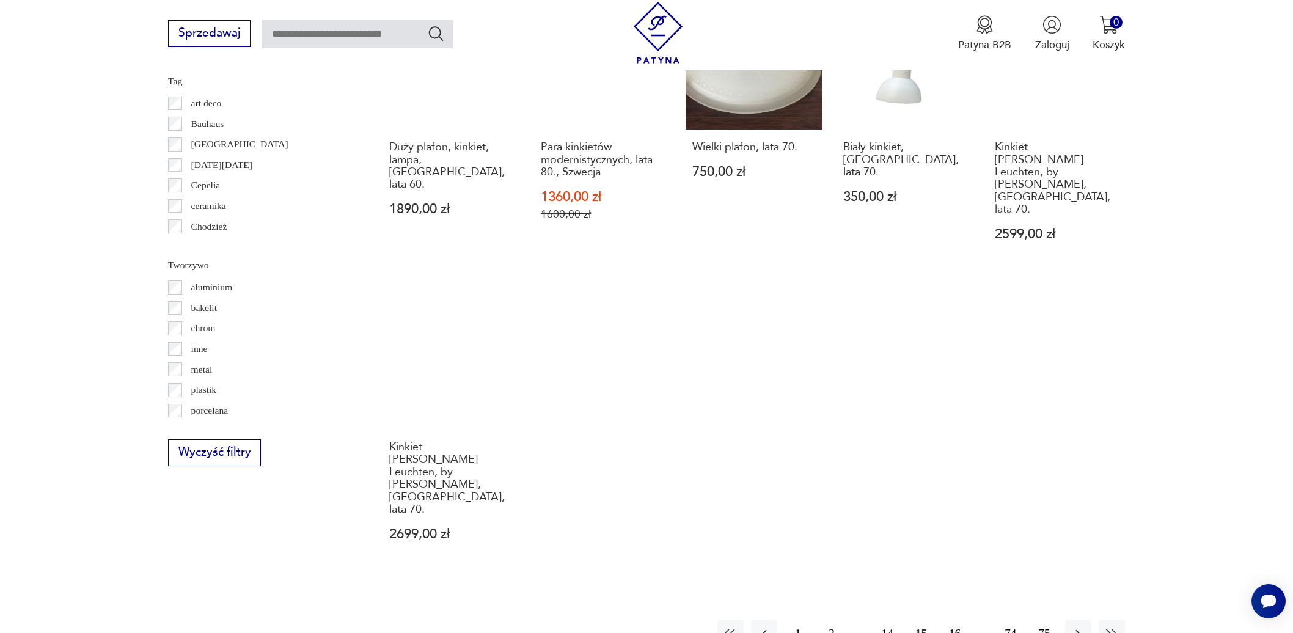
scroll to position [1191, 0]
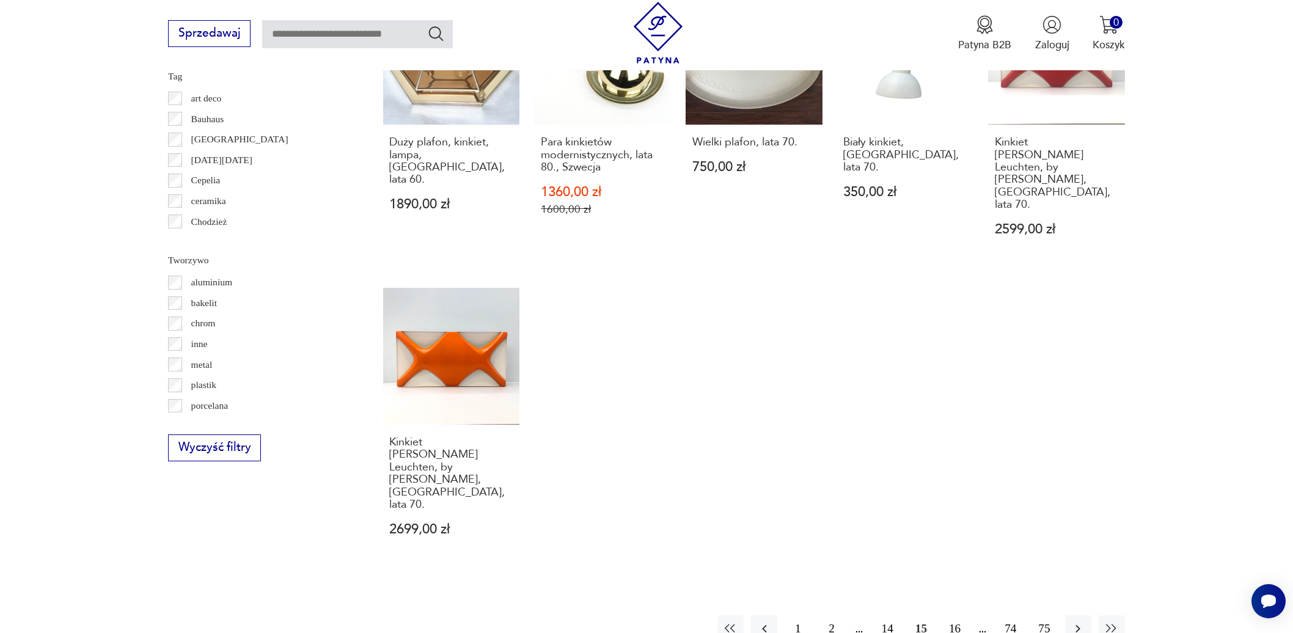
click at [952, 615] on button "16" at bounding box center [955, 628] width 26 height 26
click at [956, 615] on button "17" at bounding box center [955, 628] width 26 height 26
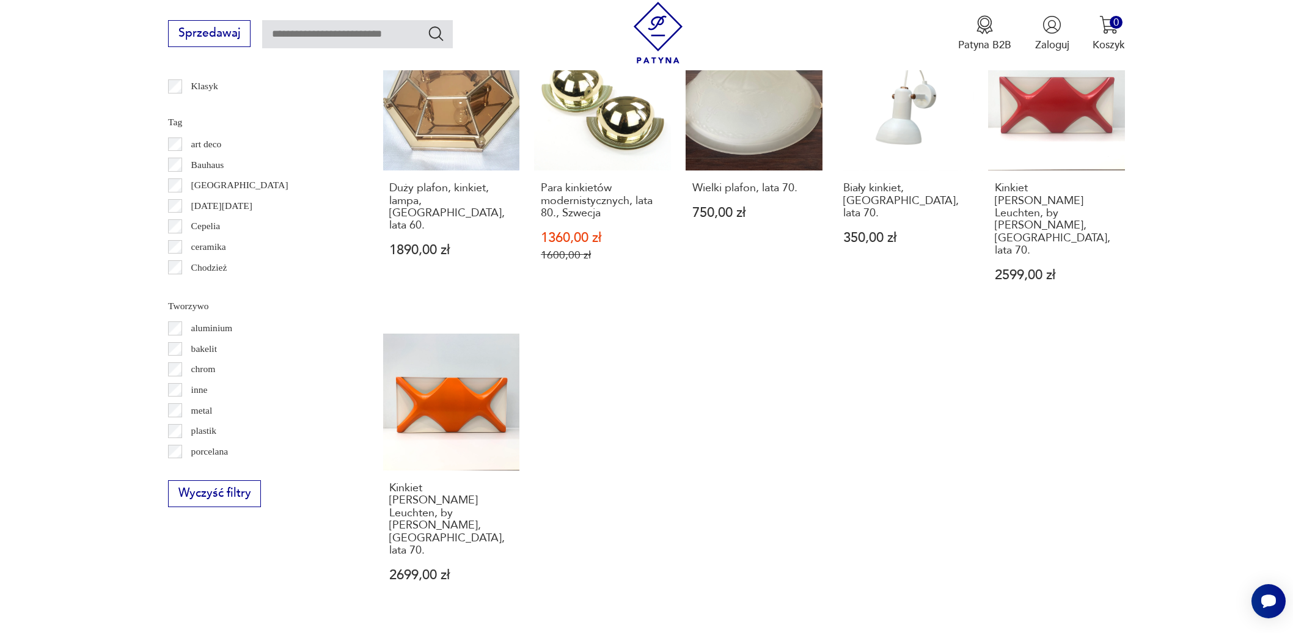
scroll to position [1272, 0]
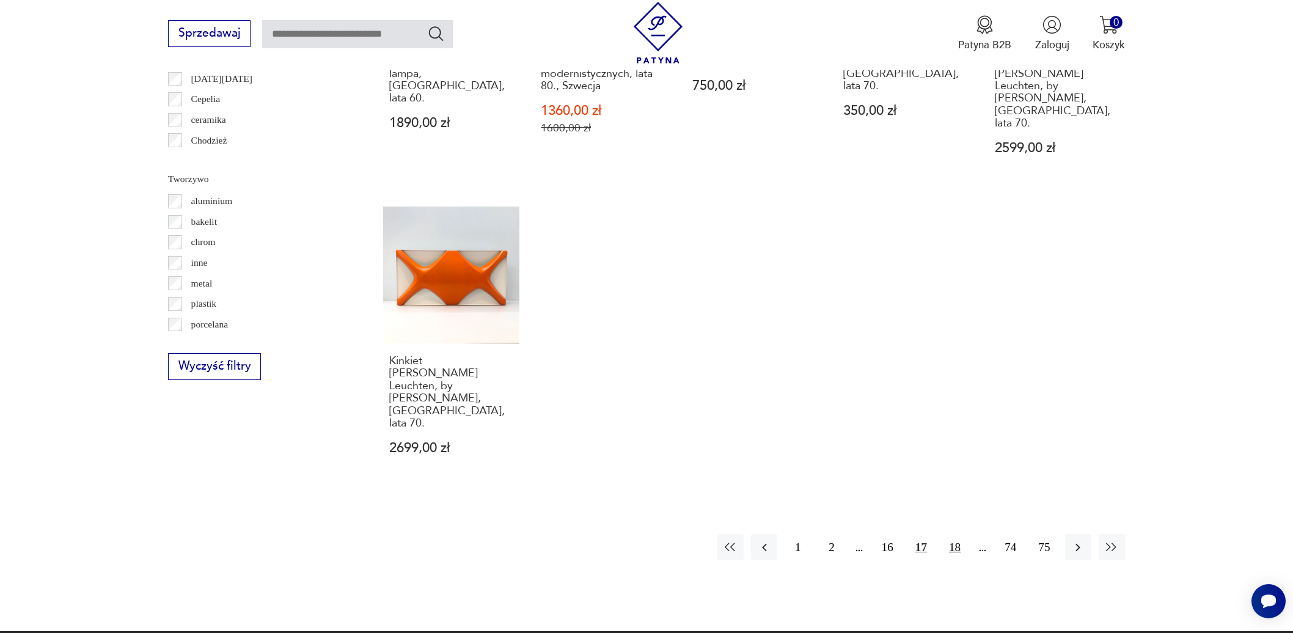
click at [956, 534] on button "18" at bounding box center [955, 547] width 26 height 26
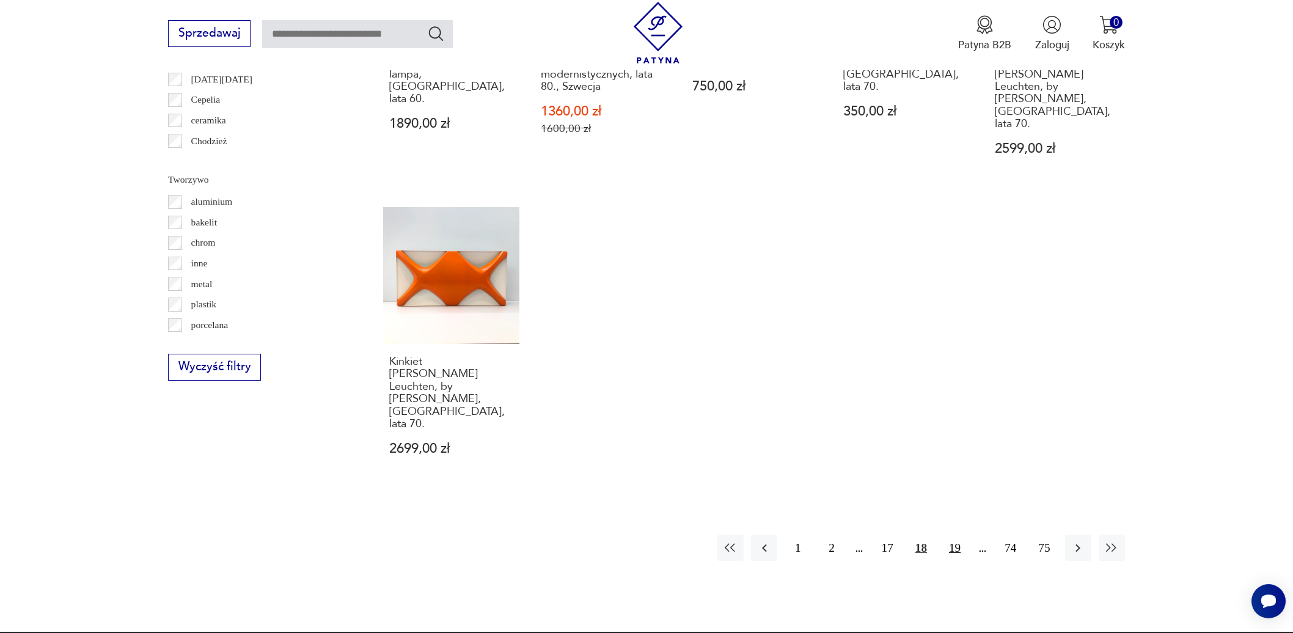
click at [958, 535] on button "19" at bounding box center [955, 548] width 26 height 26
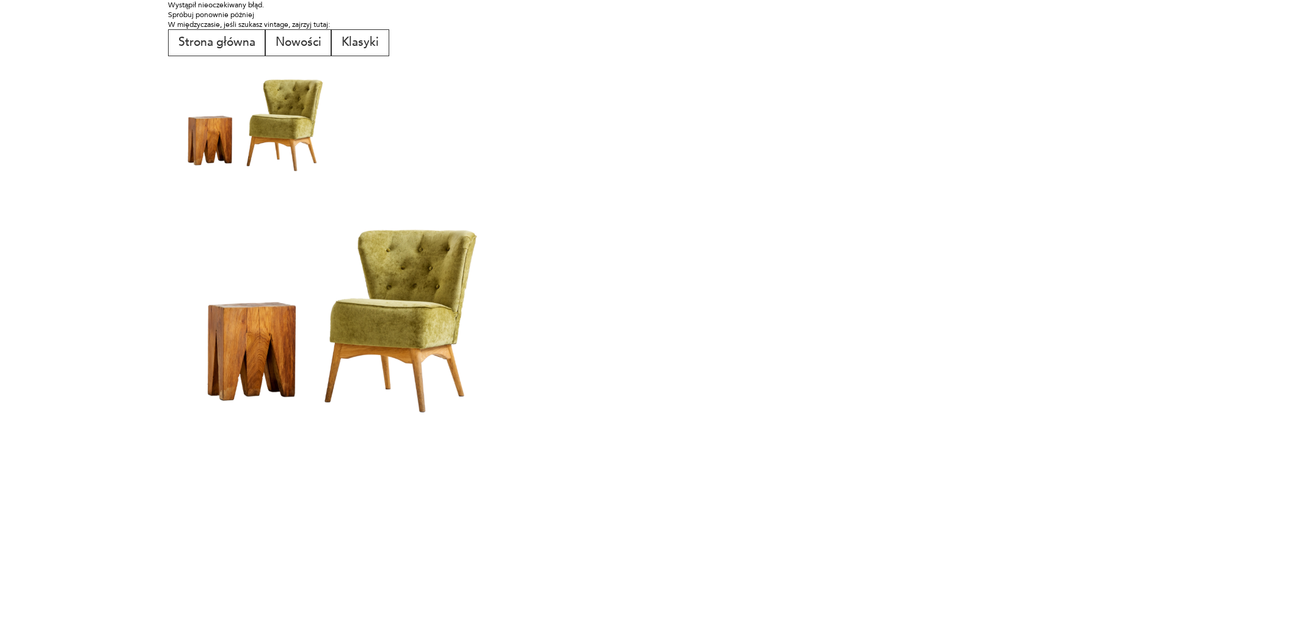
scroll to position [0, 0]
